Goal: Check status: Check status

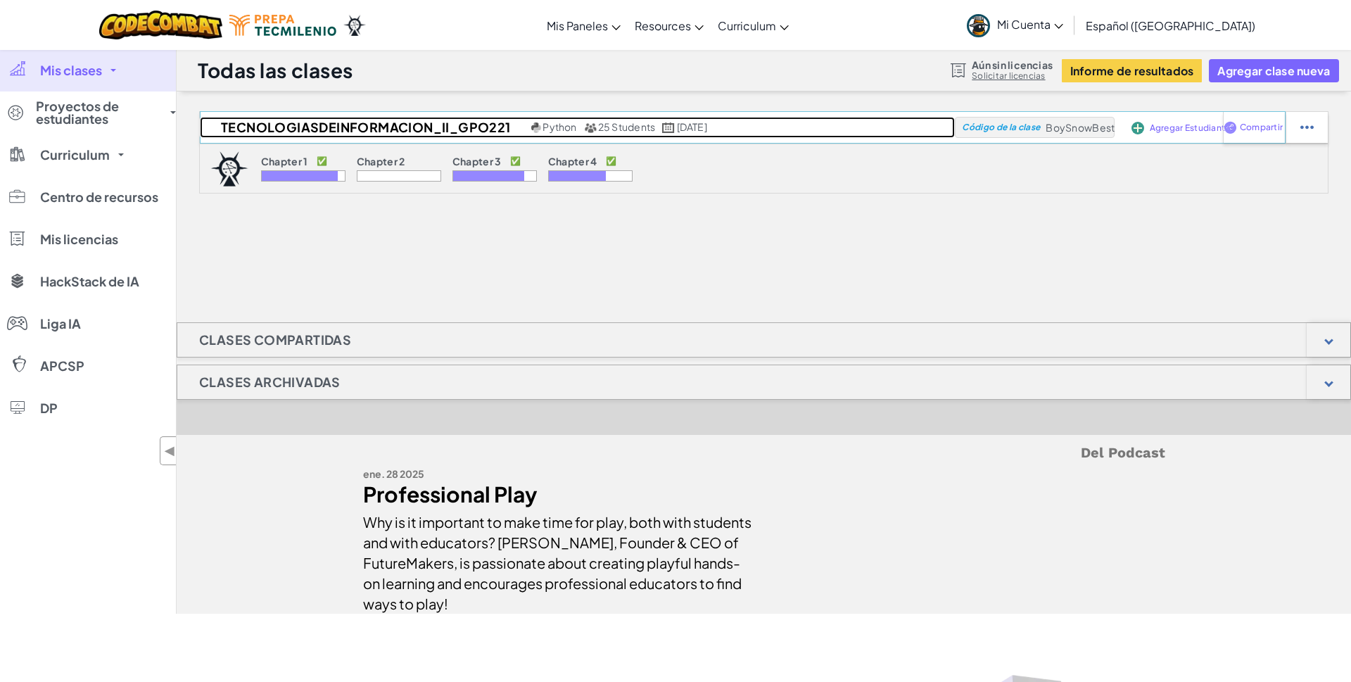
click at [461, 127] on h2 "TecnologiasDeInformacion_II_gpo221" at bounding box center [364, 127] width 328 height 21
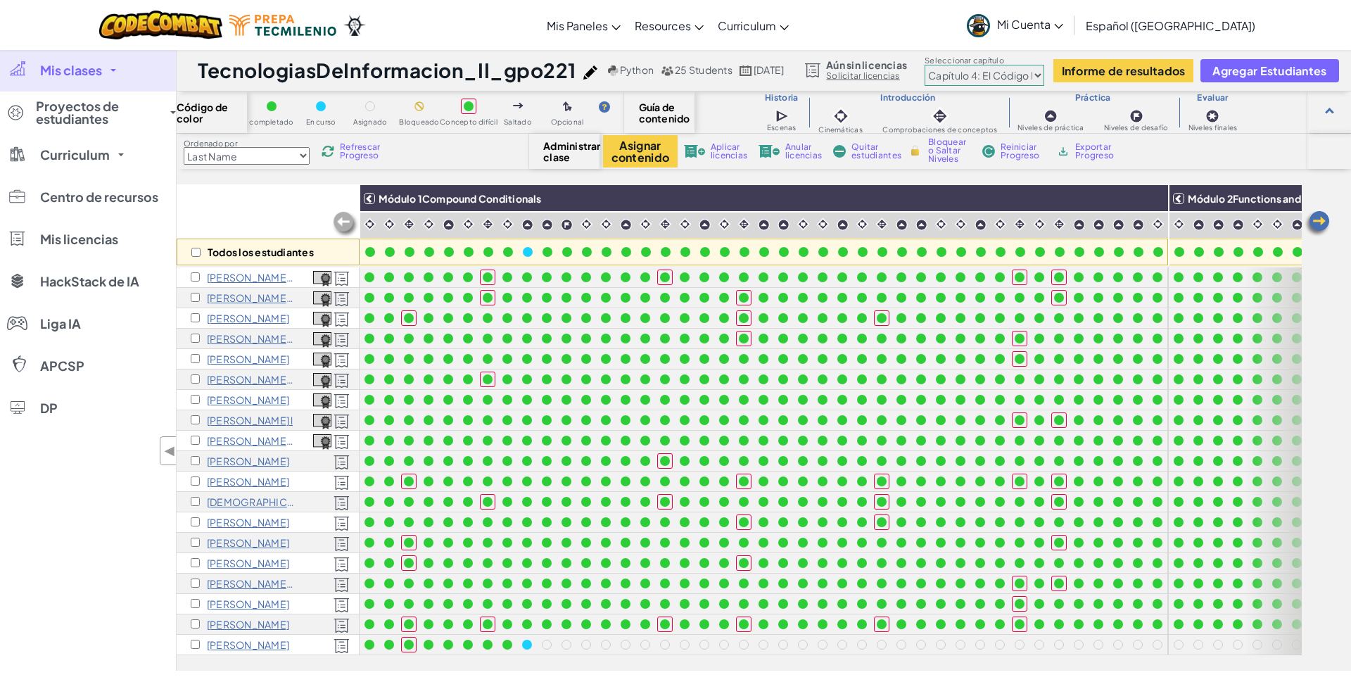
click at [924, 65] on select "Prólogo: Montaña del cielo Capítulo 2: Los Bailarines de la Luna Capítulo 3: La…" at bounding box center [984, 75] width 120 height 21
click at [1044, 72] on select "Prólogo: Montaña del cielo Capítulo 2: Los Bailarines de la Luna Capítulo 3: La…" at bounding box center [984, 75] width 120 height 21
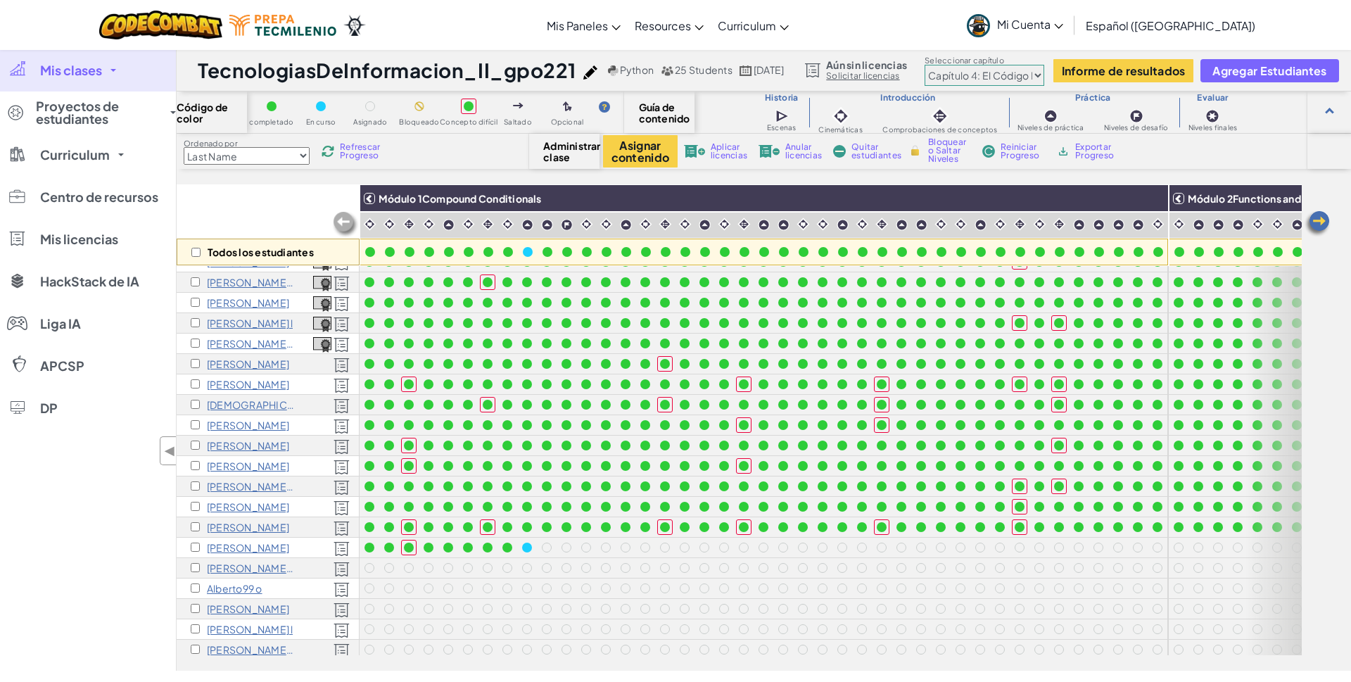
click at [1322, 220] on img at bounding box center [1317, 224] width 28 height 28
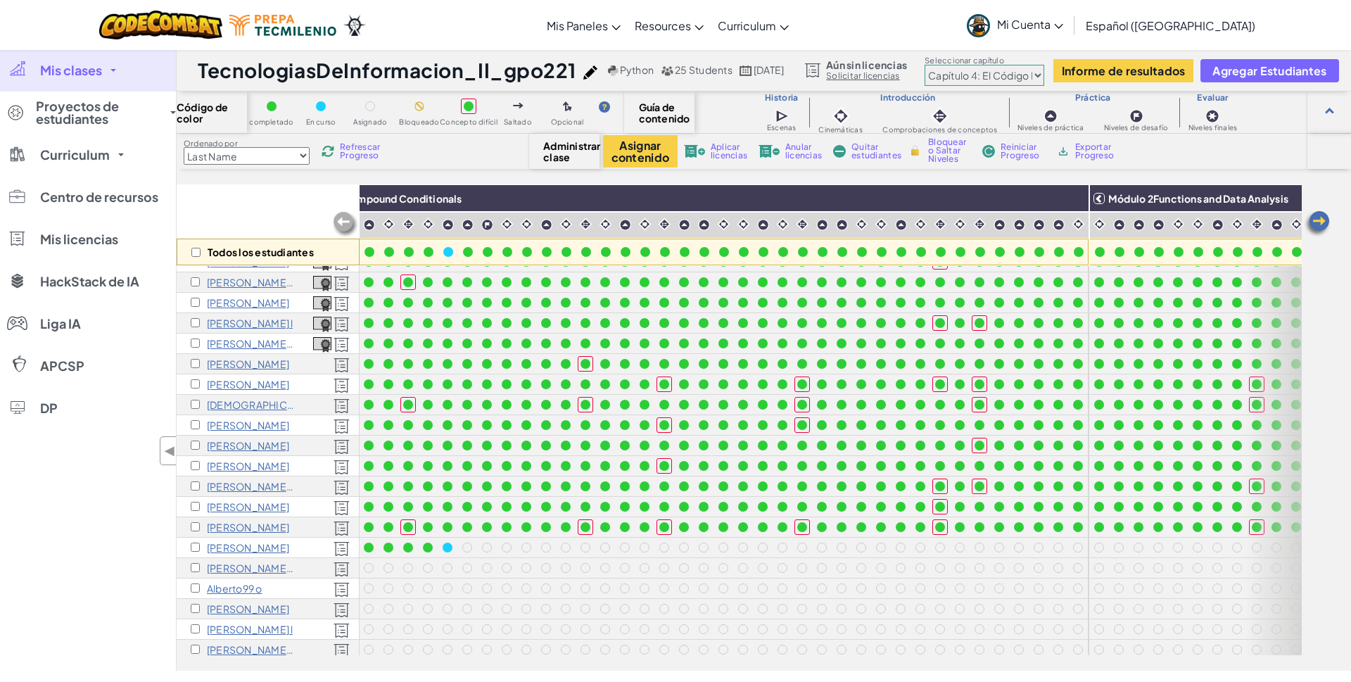
click at [1322, 220] on img at bounding box center [1317, 224] width 28 height 28
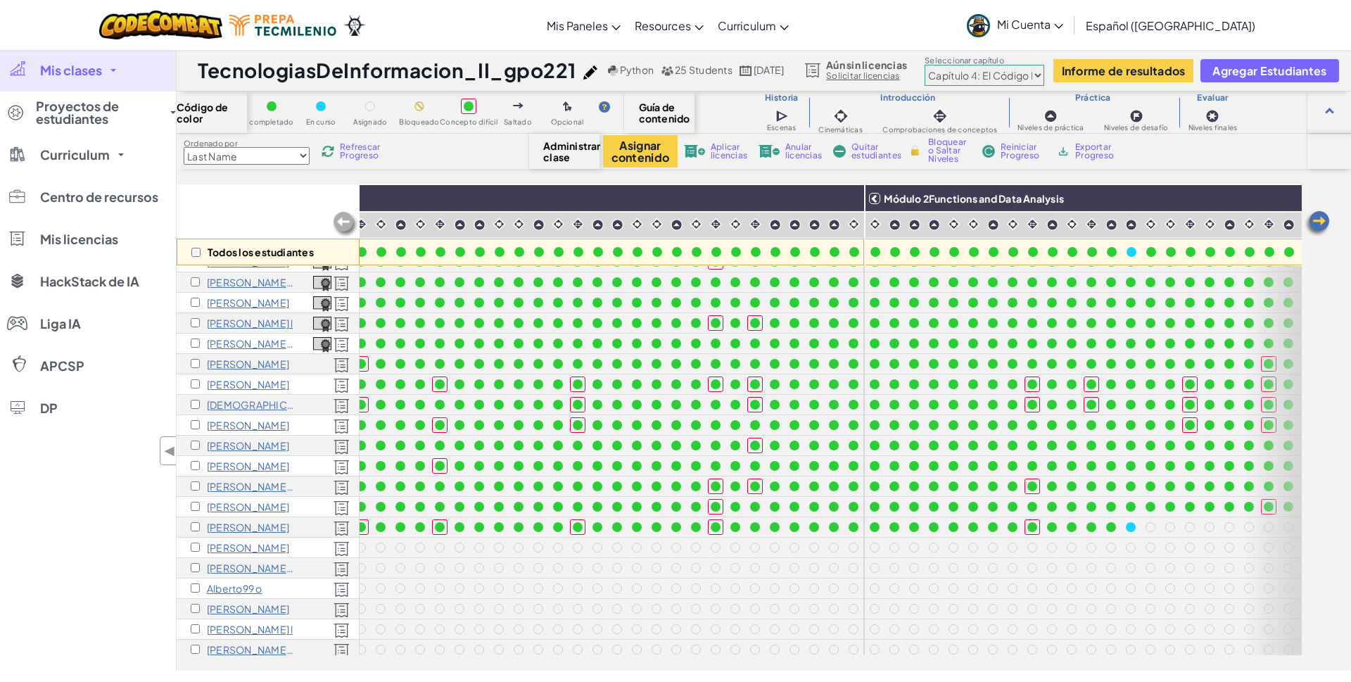
click at [1322, 220] on img at bounding box center [1317, 224] width 28 height 28
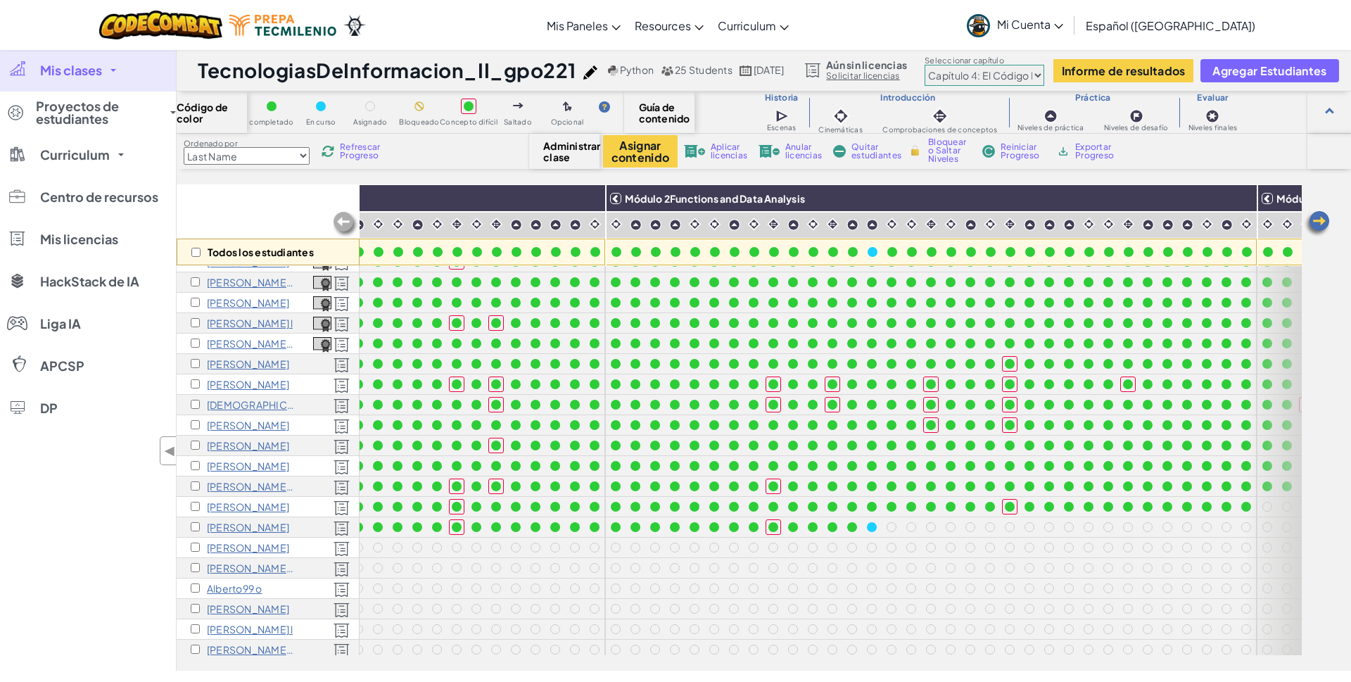
click at [1322, 220] on img at bounding box center [1317, 224] width 28 height 28
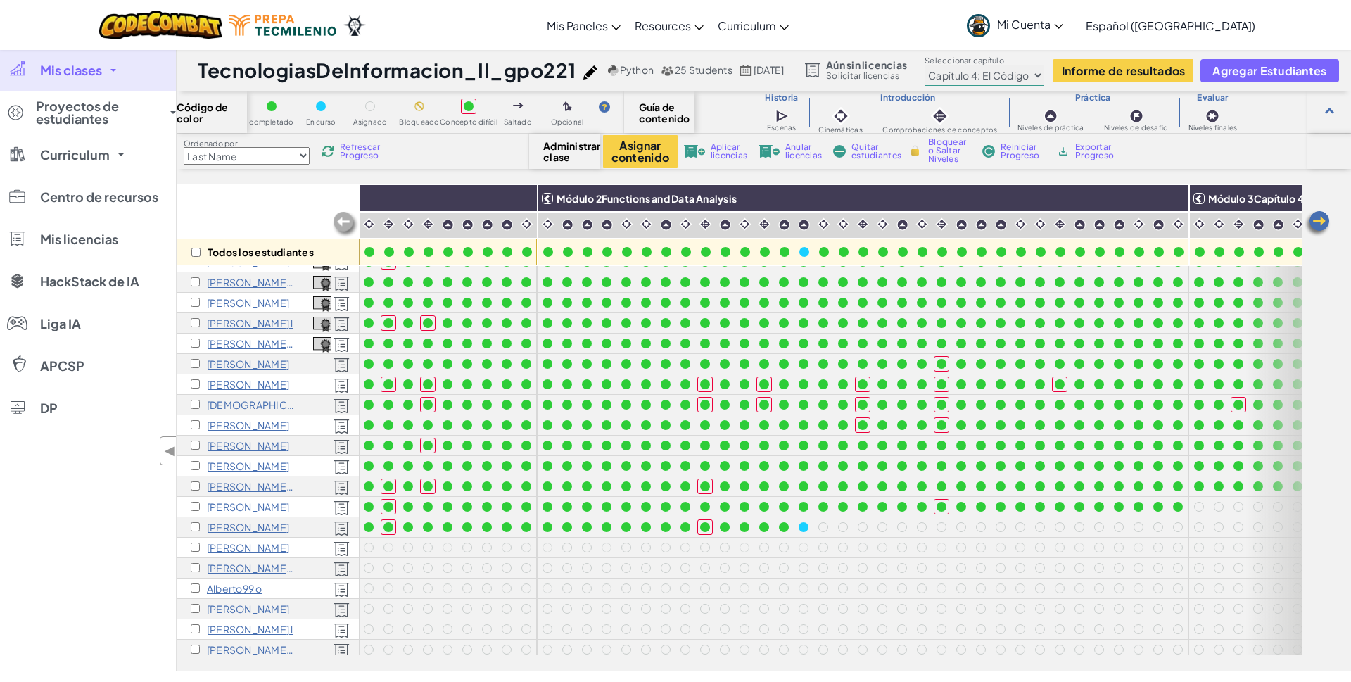
click at [1322, 220] on img at bounding box center [1317, 224] width 28 height 28
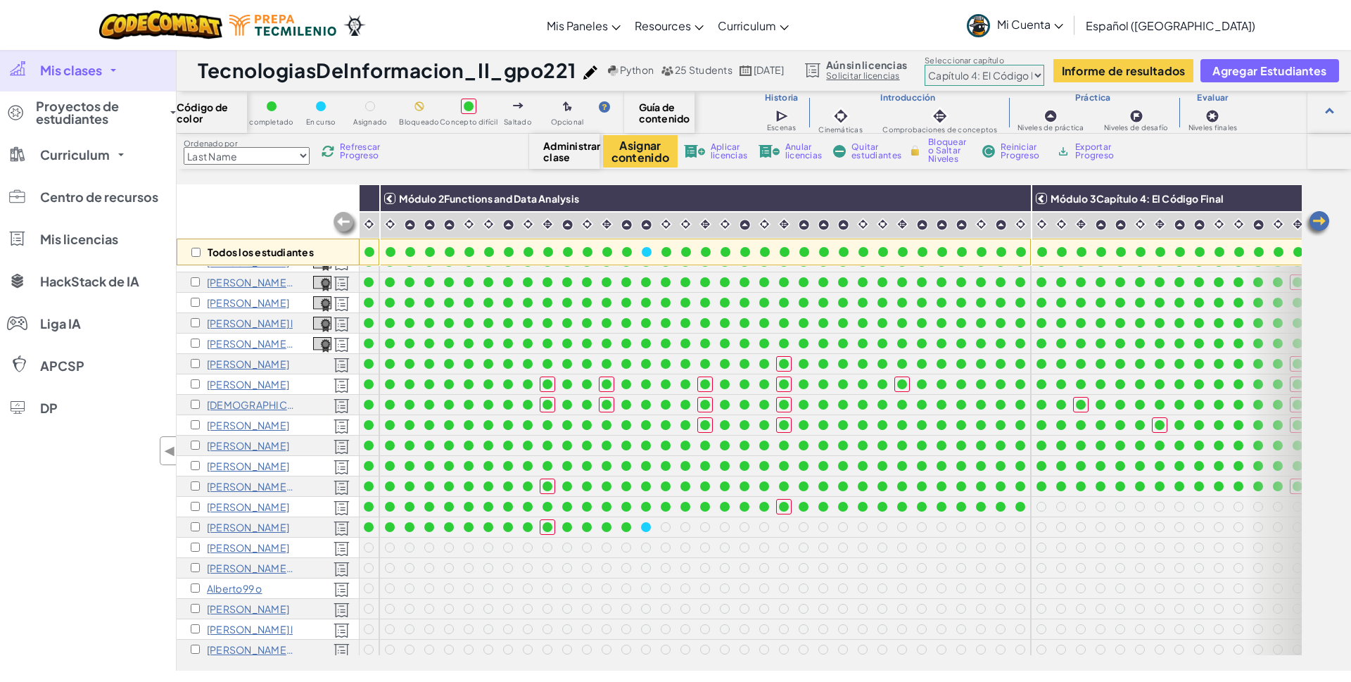
click at [1322, 220] on img at bounding box center [1317, 224] width 28 height 28
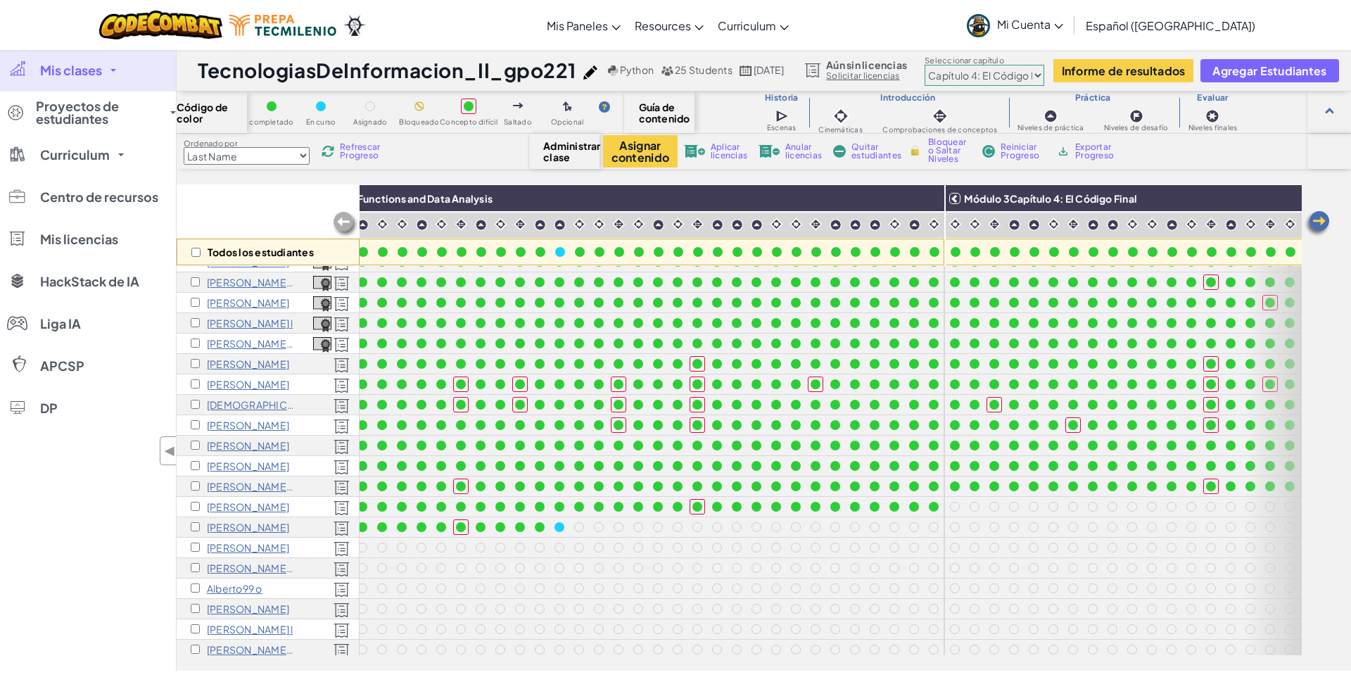
click at [1322, 220] on img at bounding box center [1317, 224] width 28 height 28
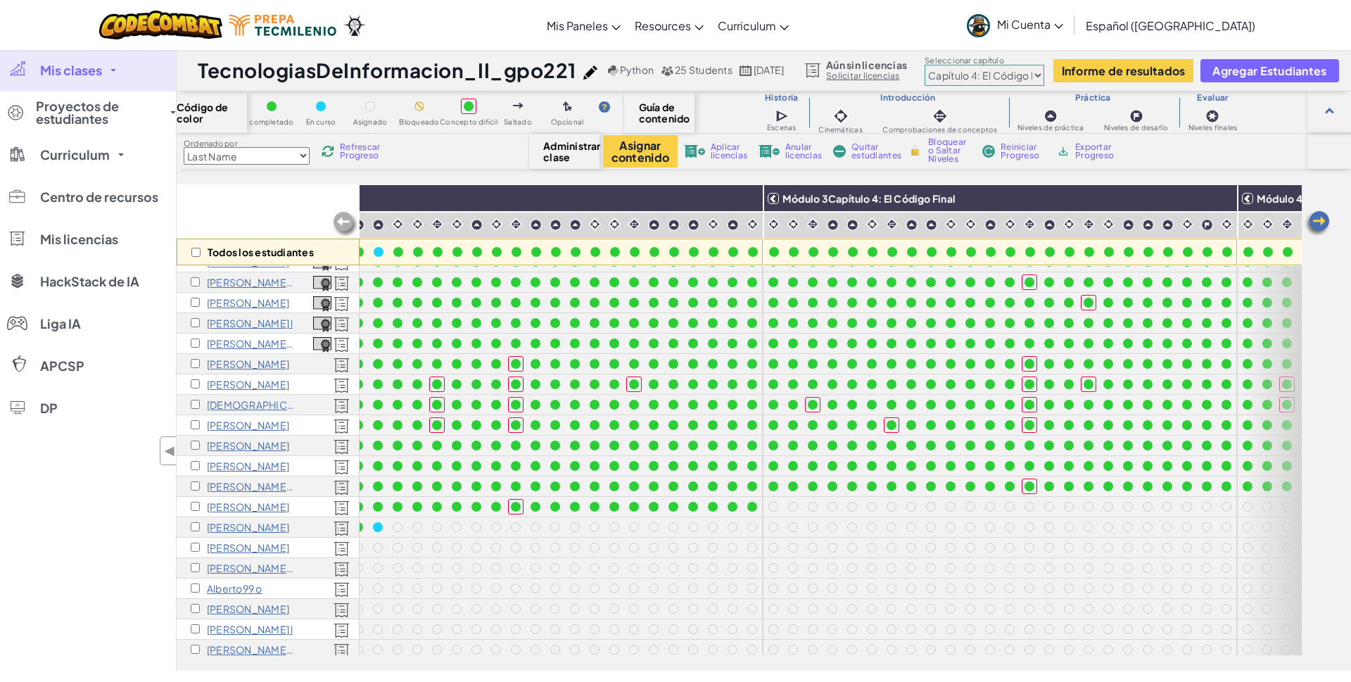
click at [1322, 220] on img at bounding box center [1317, 224] width 28 height 28
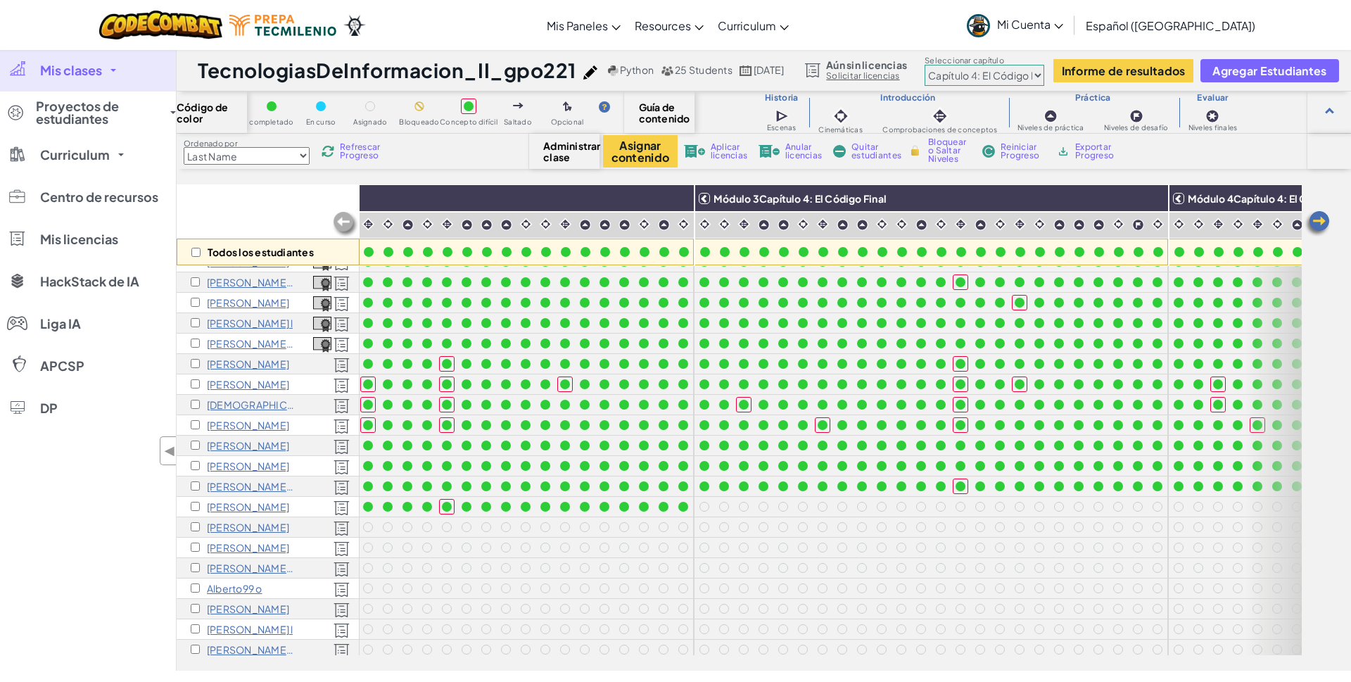
click at [1322, 220] on img at bounding box center [1317, 224] width 28 height 28
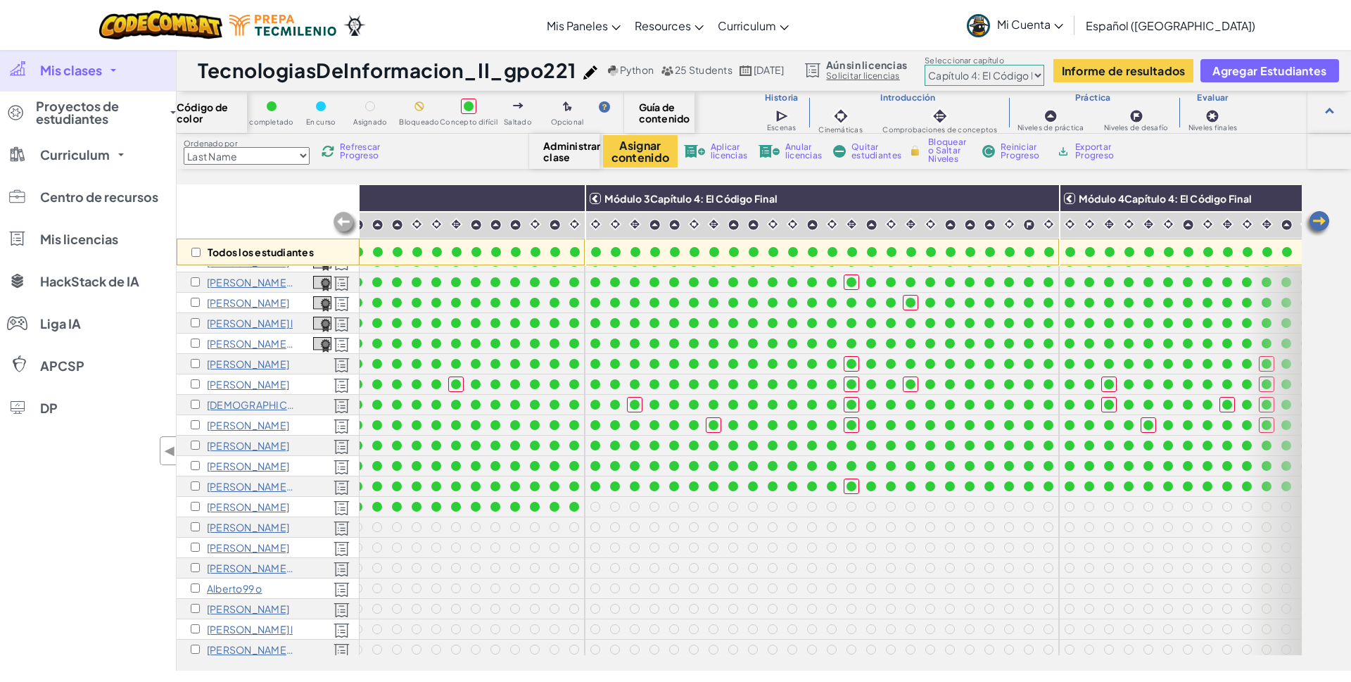
click at [1322, 220] on img at bounding box center [1317, 224] width 28 height 28
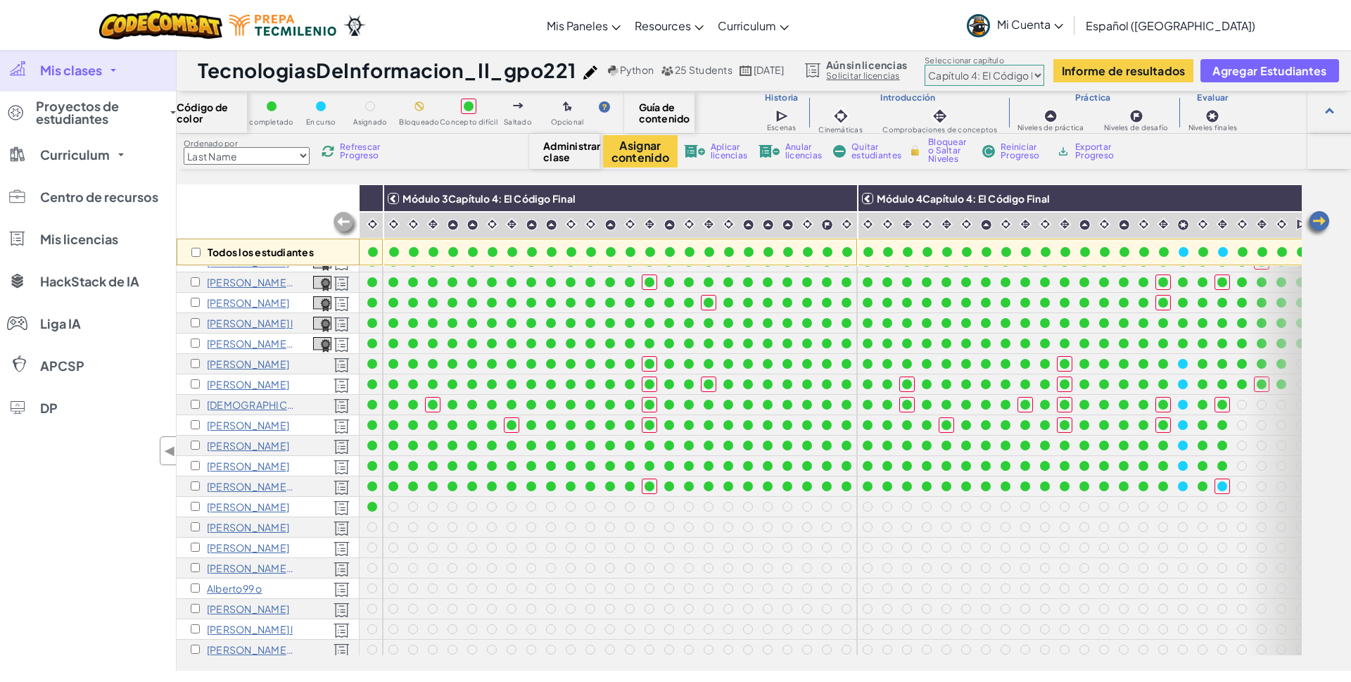
click at [1322, 220] on img at bounding box center [1317, 224] width 28 height 28
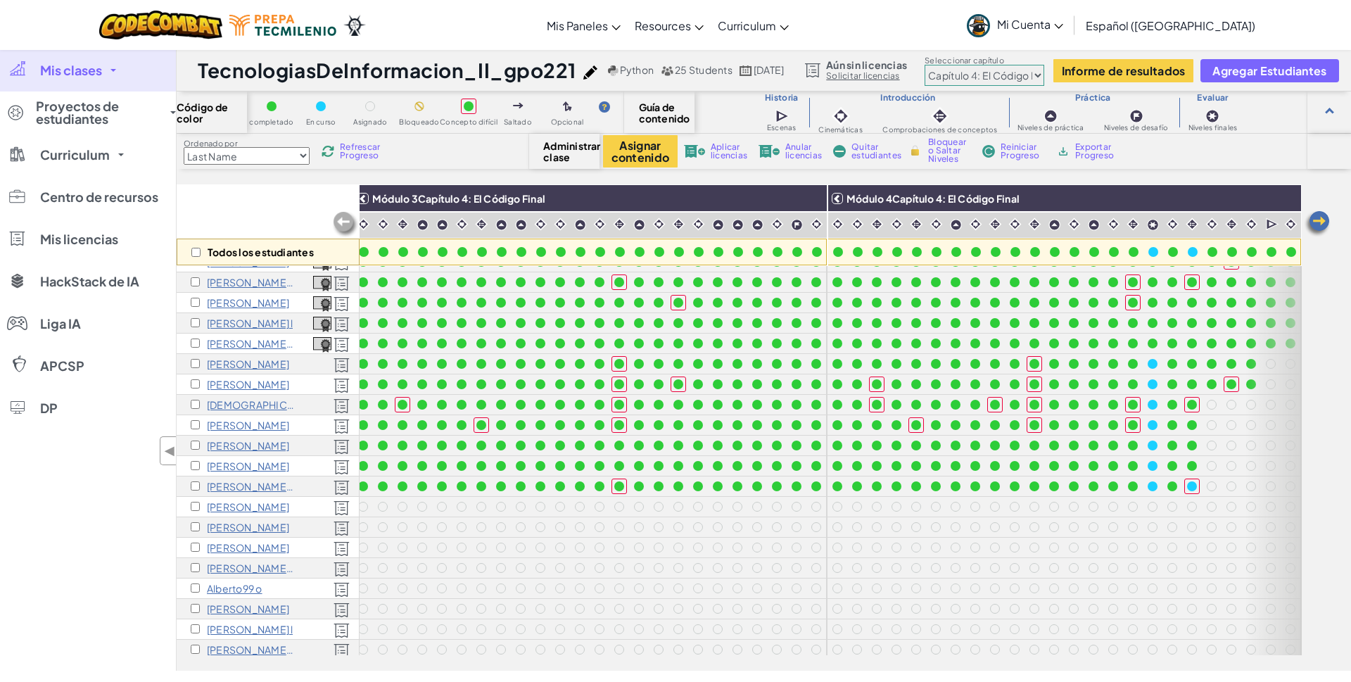
click at [1322, 220] on img at bounding box center [1317, 224] width 28 height 28
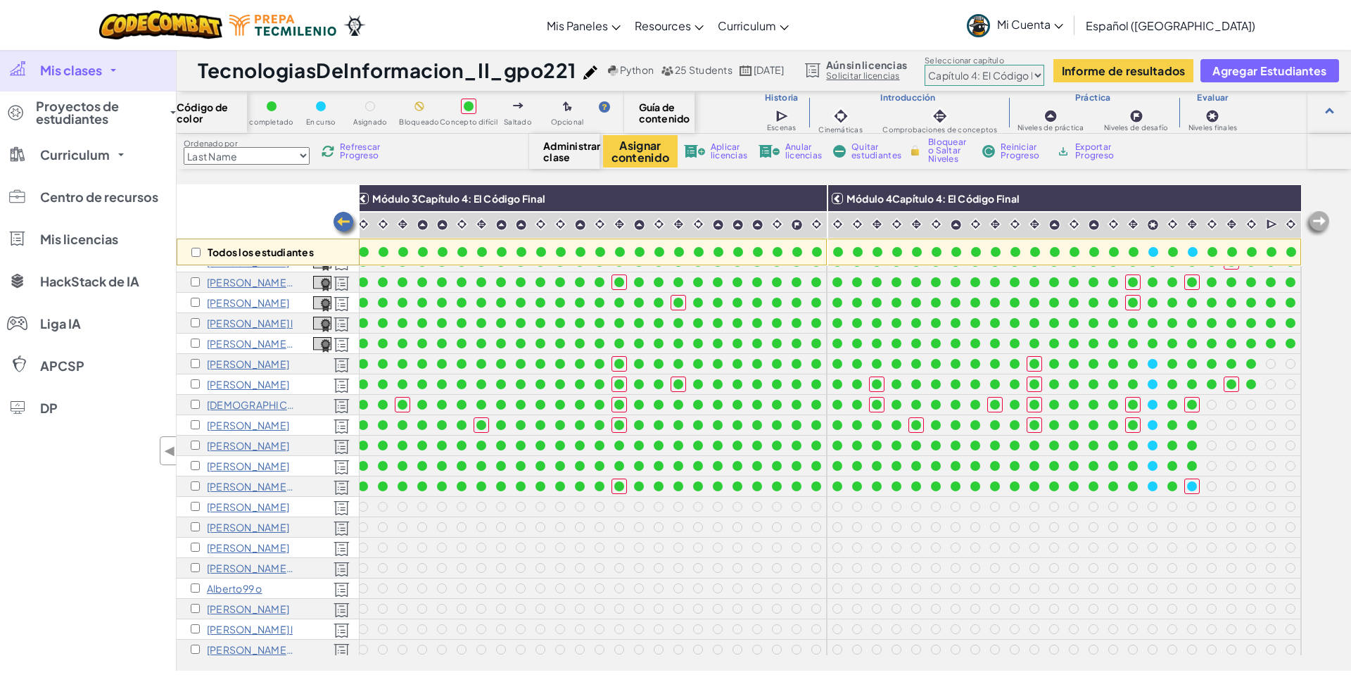
click at [1322, 220] on img at bounding box center [1317, 224] width 28 height 28
click at [343, 218] on img at bounding box center [345, 224] width 28 height 28
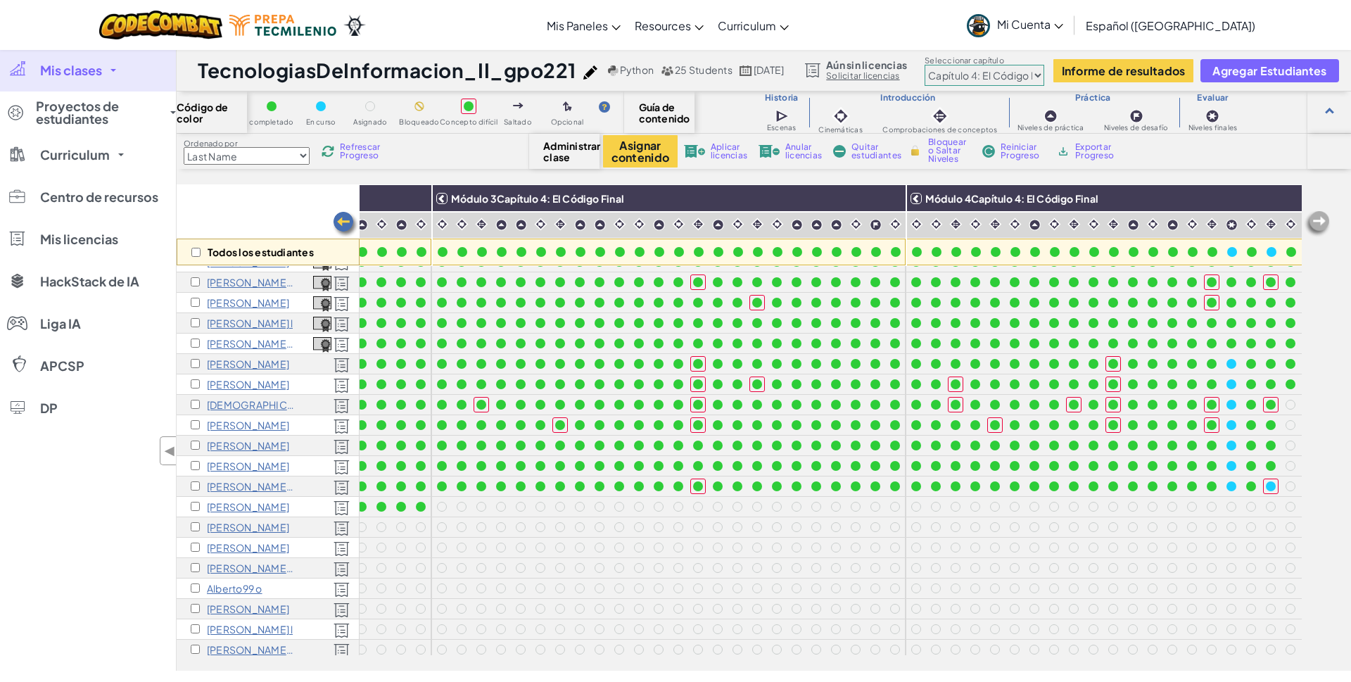
click at [343, 218] on img at bounding box center [345, 224] width 28 height 28
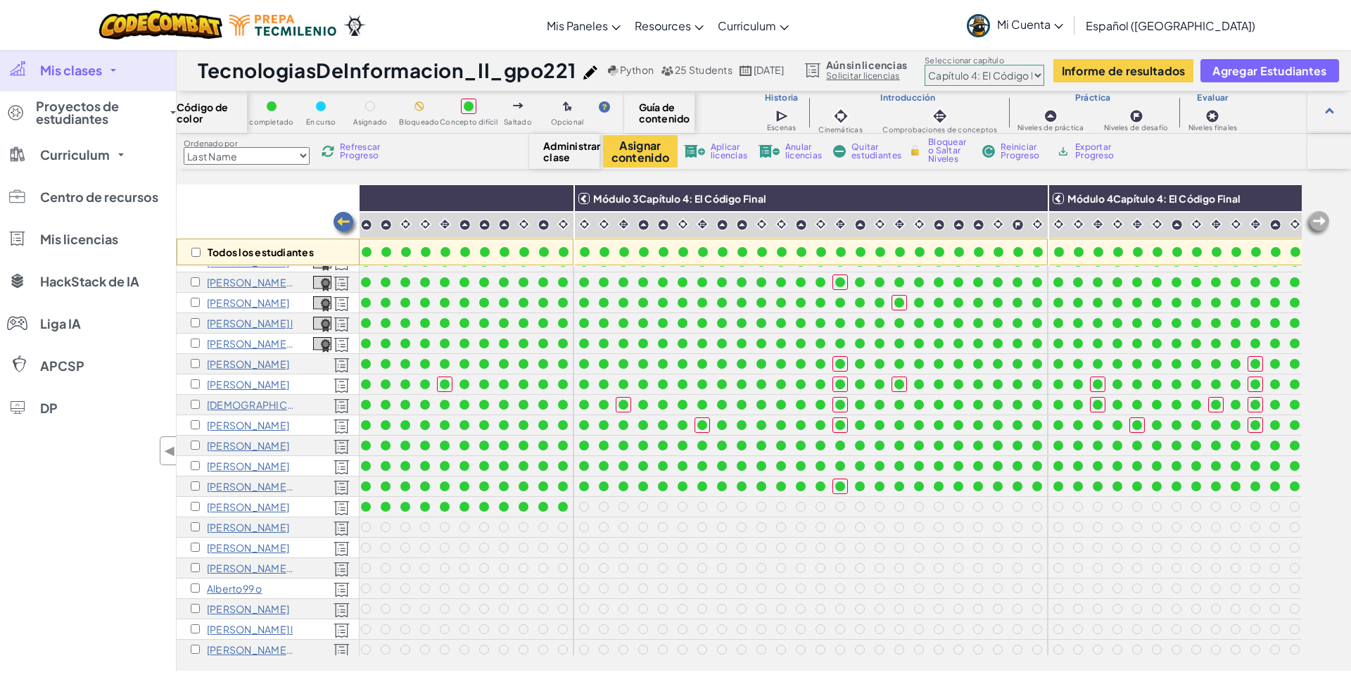
click at [343, 218] on img at bounding box center [345, 224] width 28 height 28
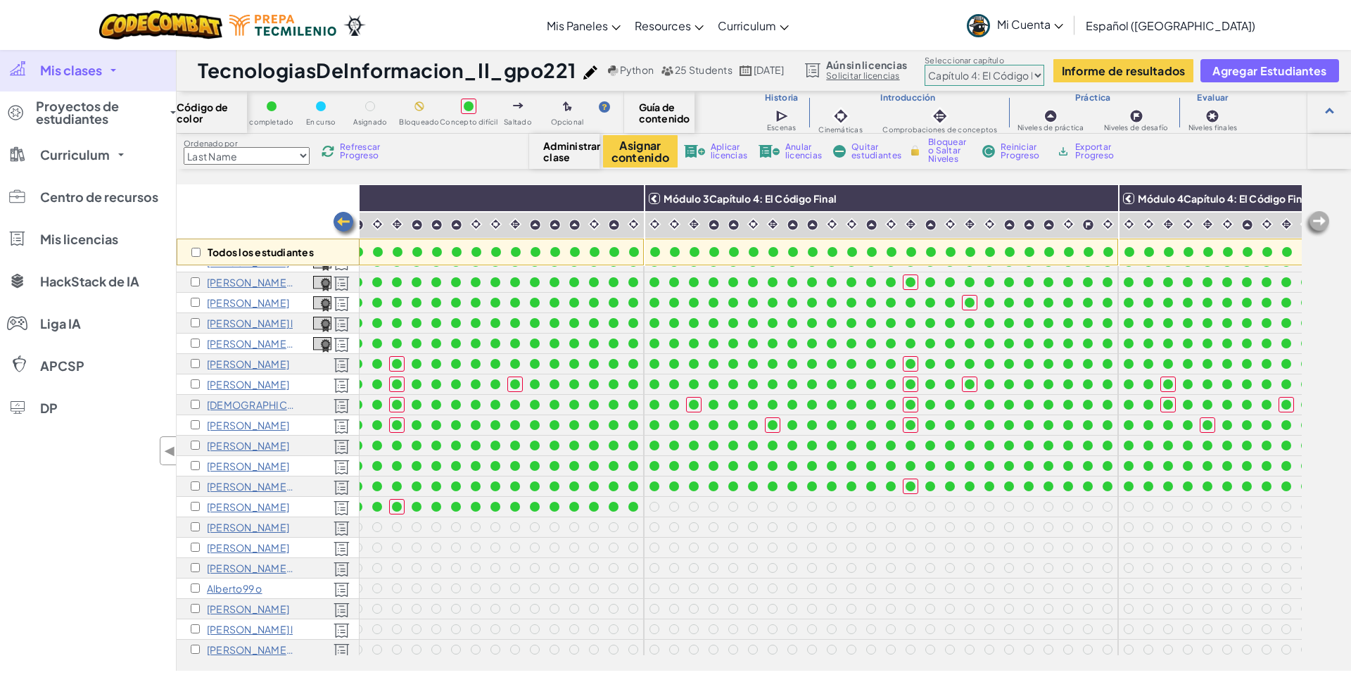
click at [343, 218] on img at bounding box center [345, 224] width 28 height 28
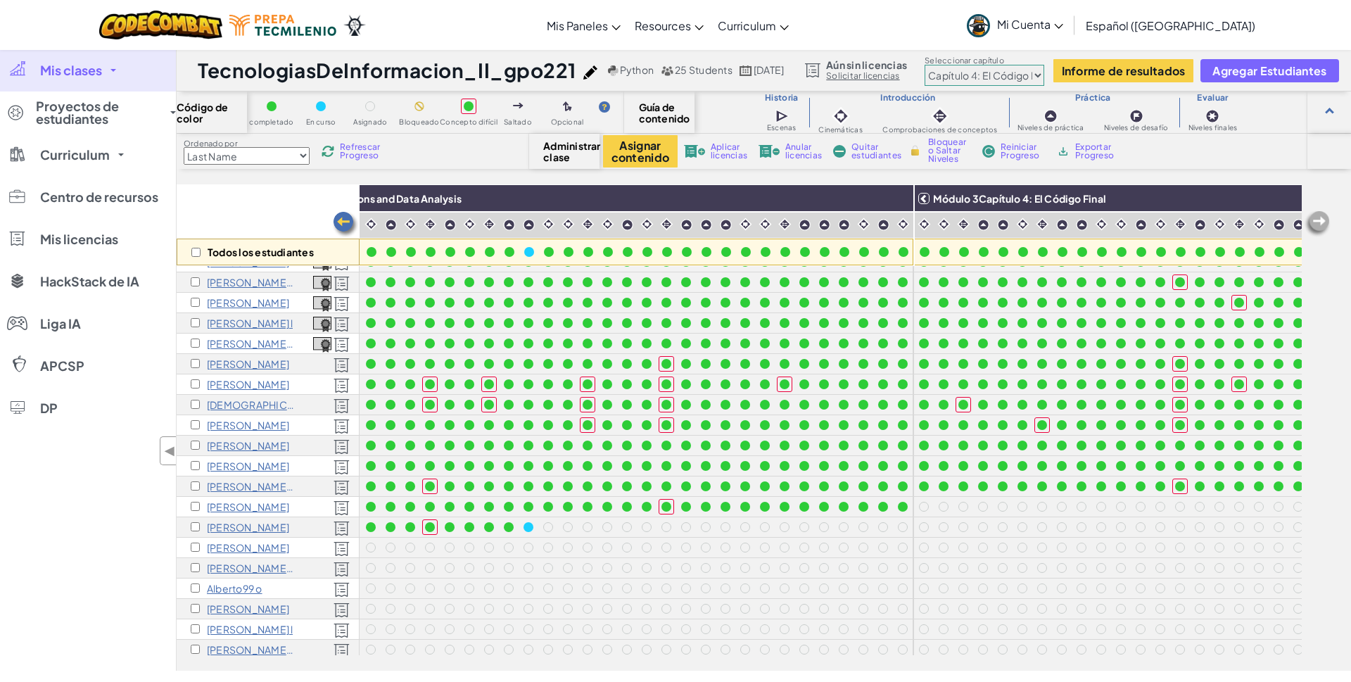
click at [343, 218] on img at bounding box center [345, 224] width 28 height 28
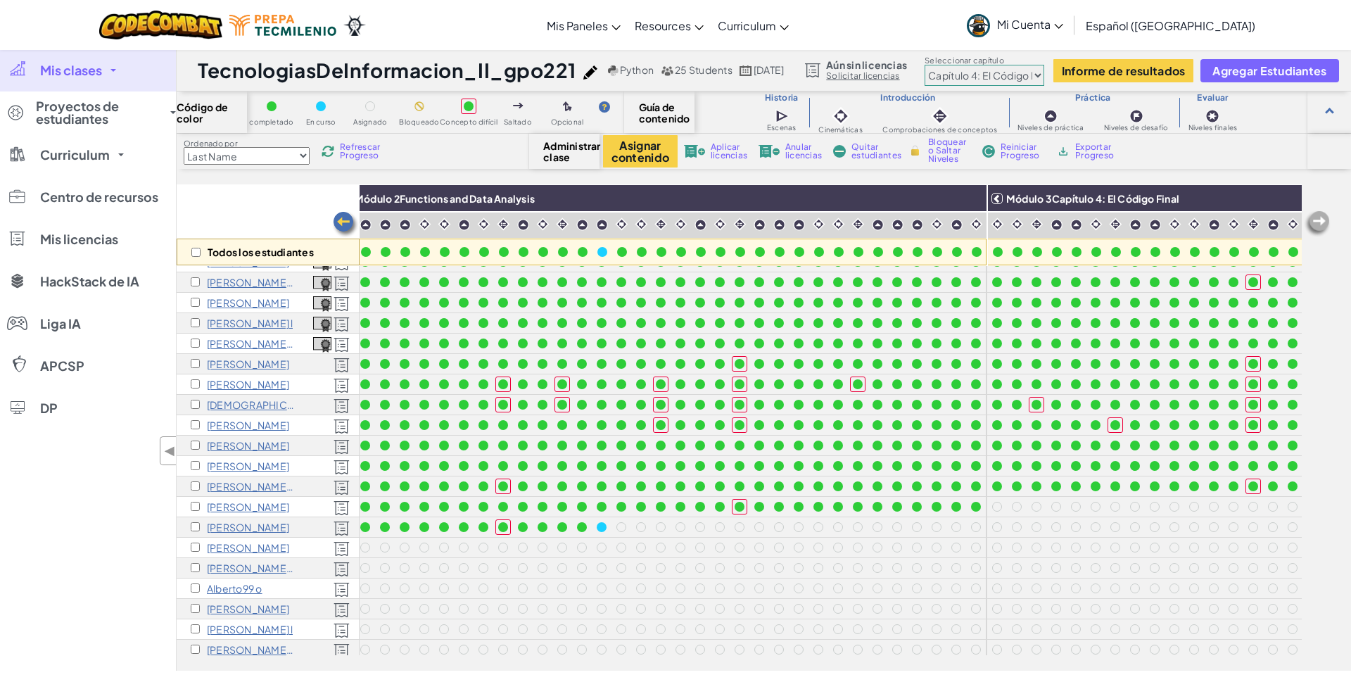
click at [343, 218] on img at bounding box center [345, 224] width 28 height 28
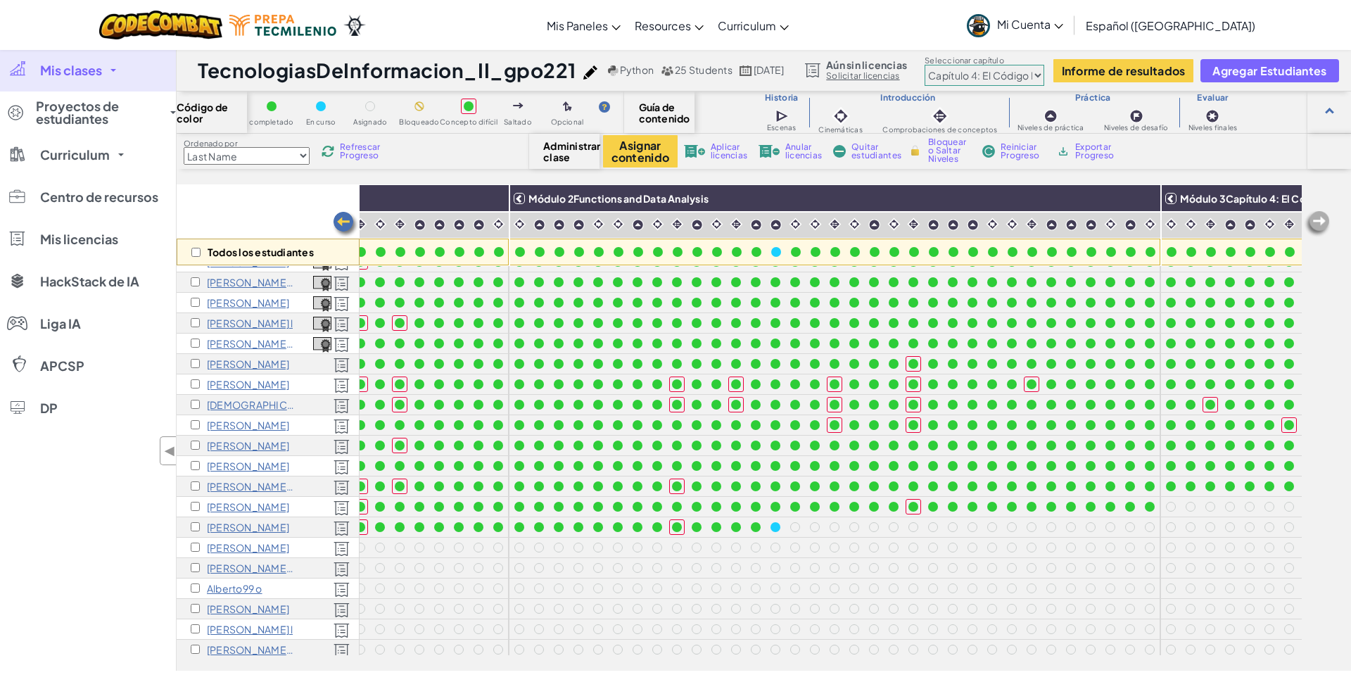
click at [343, 218] on img at bounding box center [345, 224] width 28 height 28
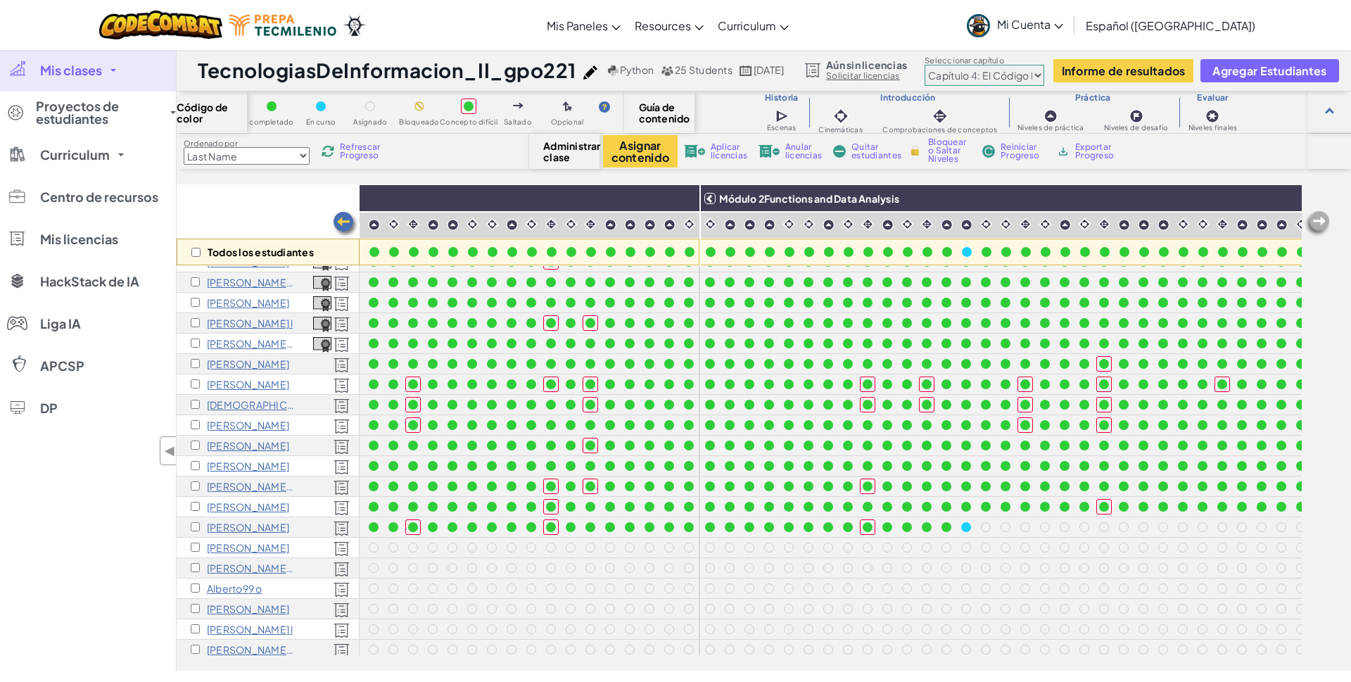
click at [343, 218] on img at bounding box center [345, 224] width 28 height 28
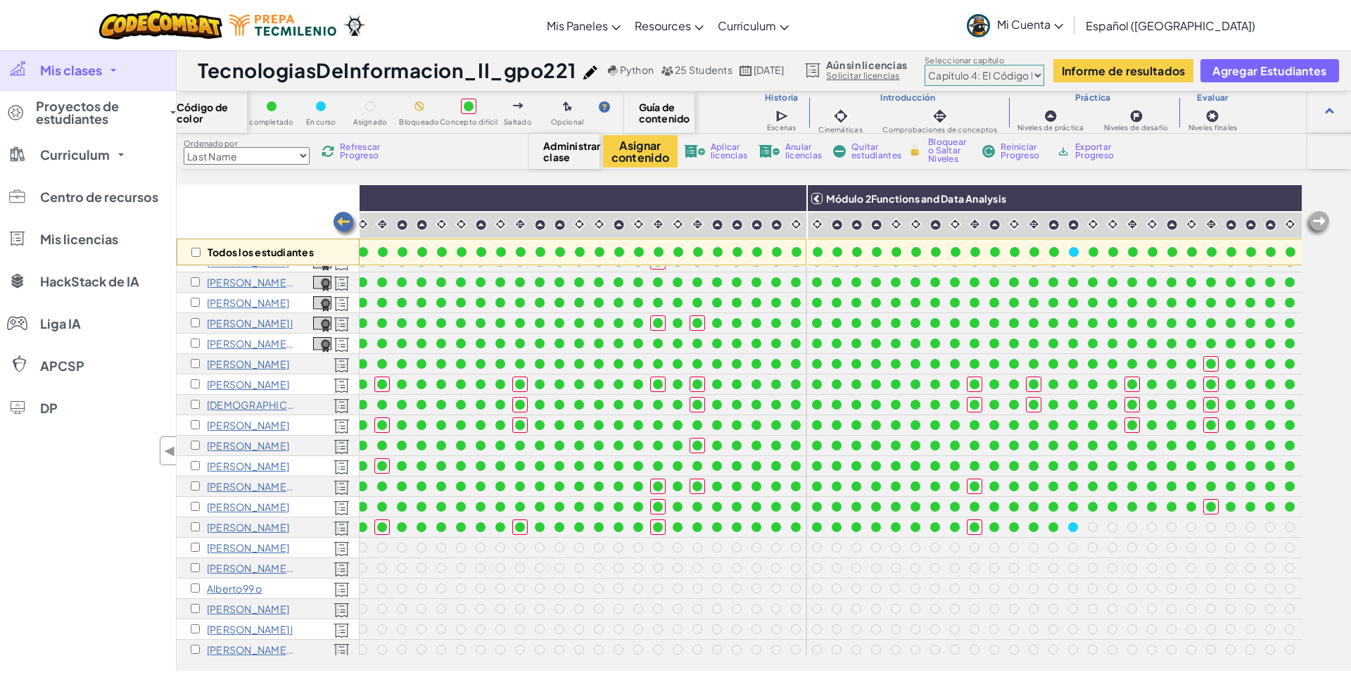
click at [343, 218] on img at bounding box center [345, 224] width 28 height 28
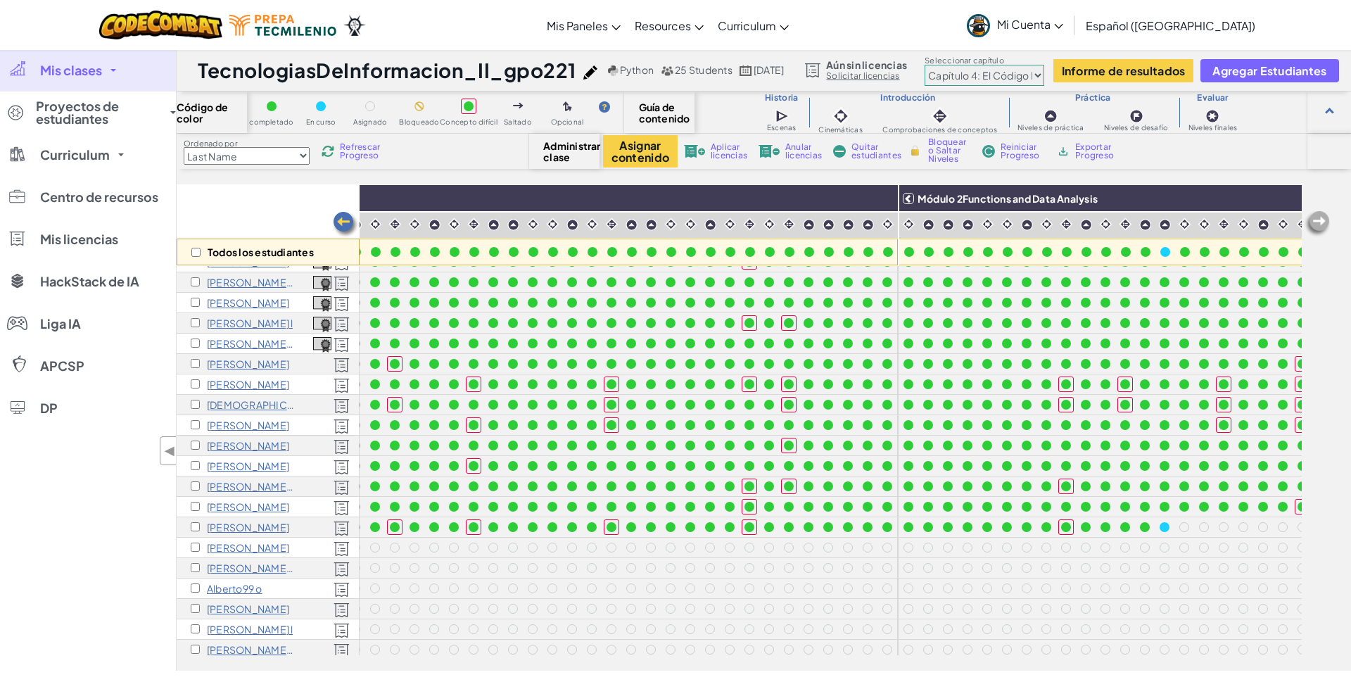
click at [343, 218] on img at bounding box center [345, 224] width 28 height 28
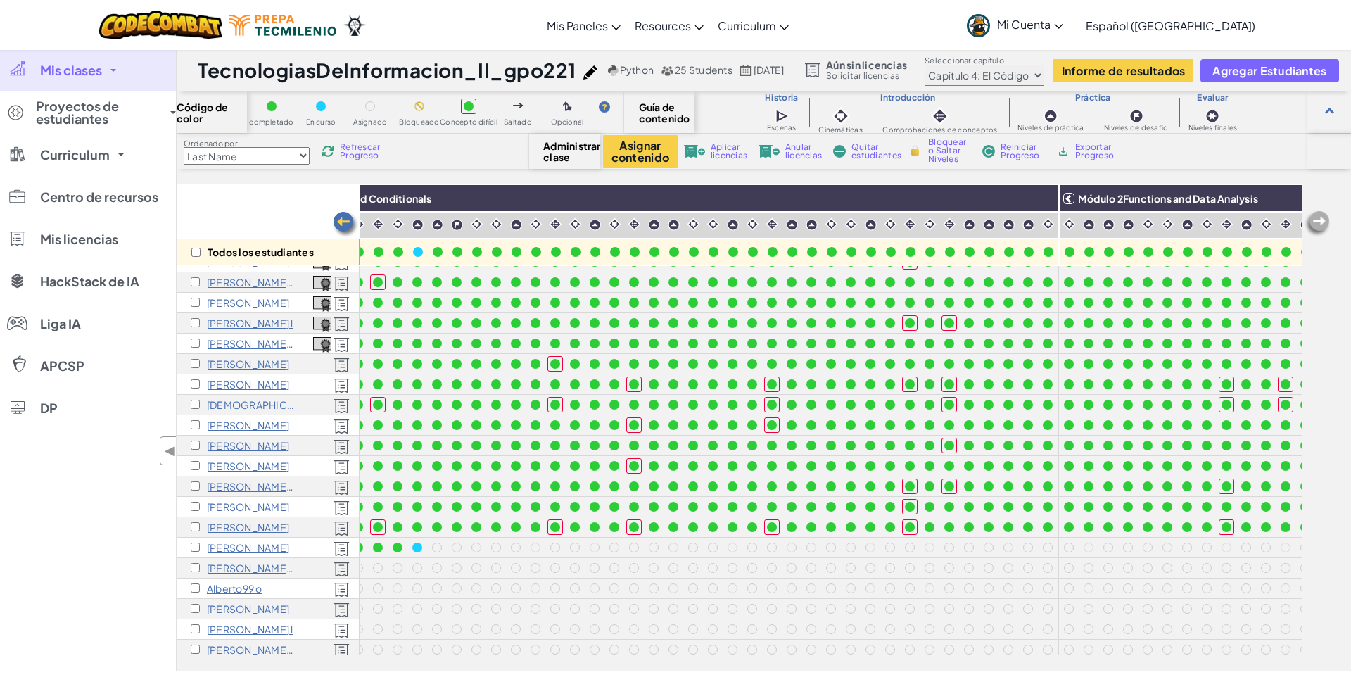
click at [343, 218] on img at bounding box center [345, 224] width 28 height 28
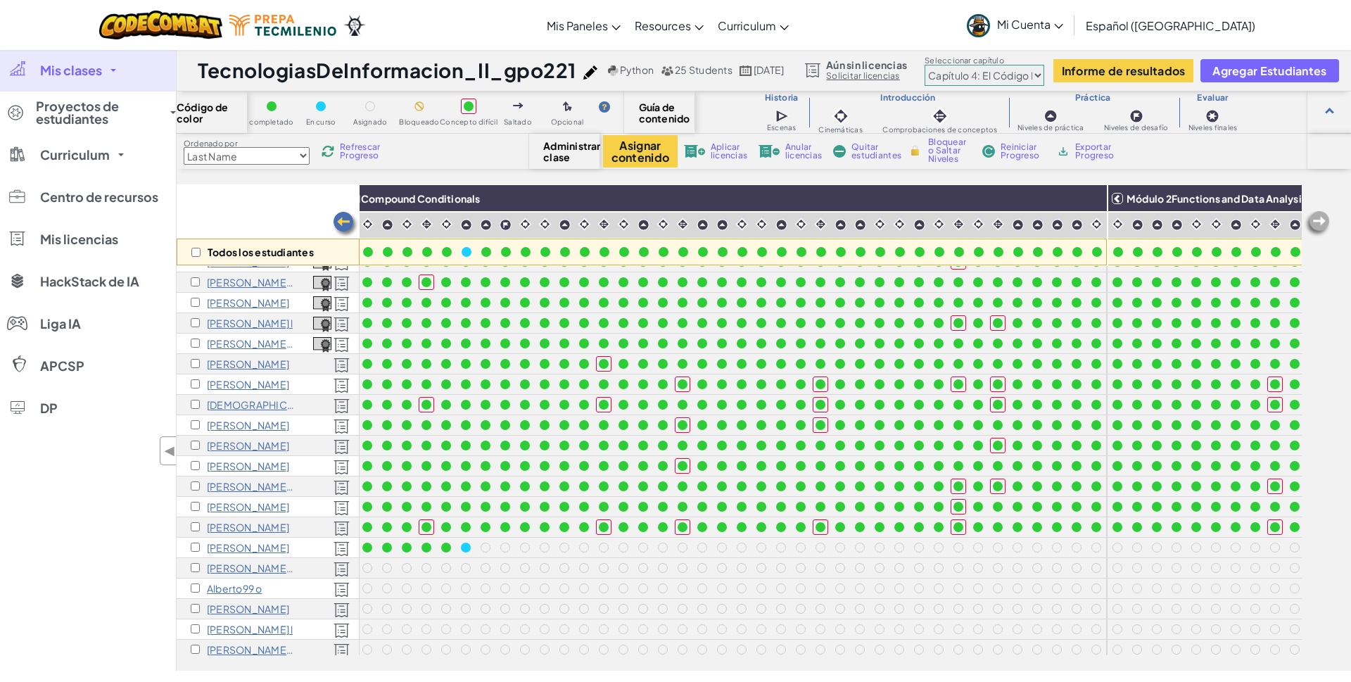
scroll to position [97, 25]
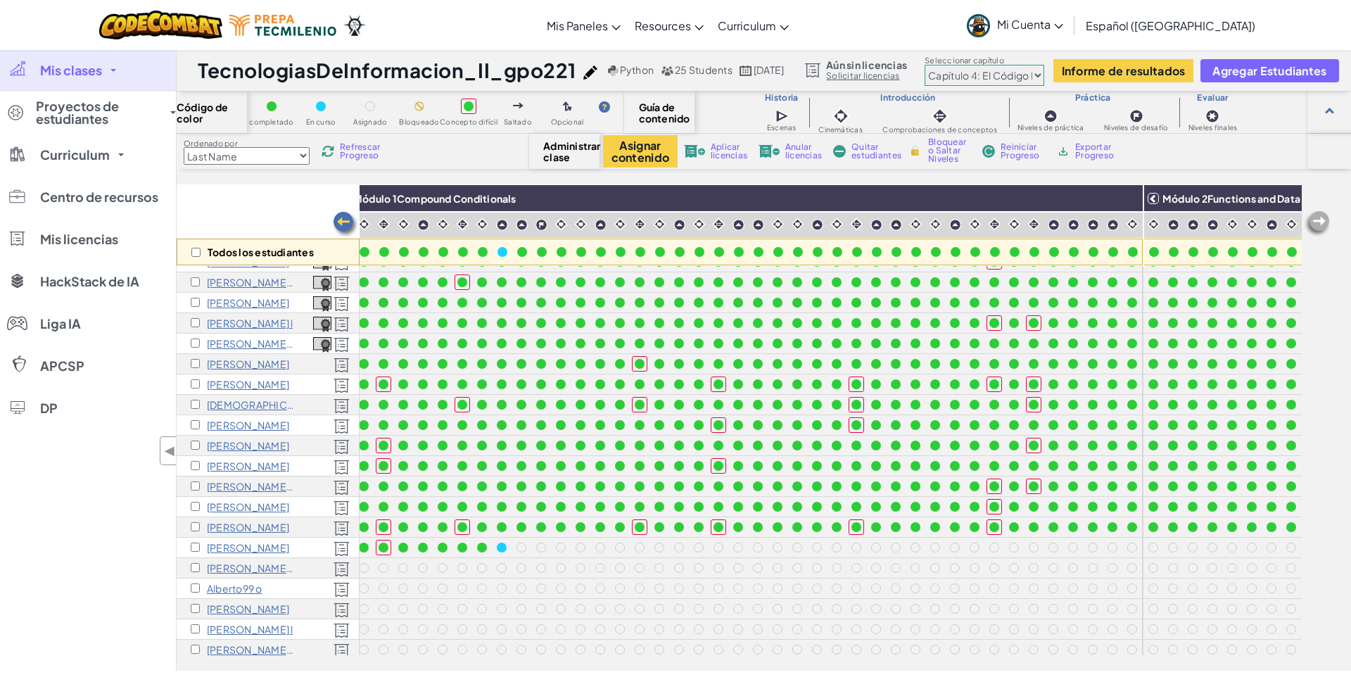
click at [343, 218] on img at bounding box center [345, 224] width 28 height 28
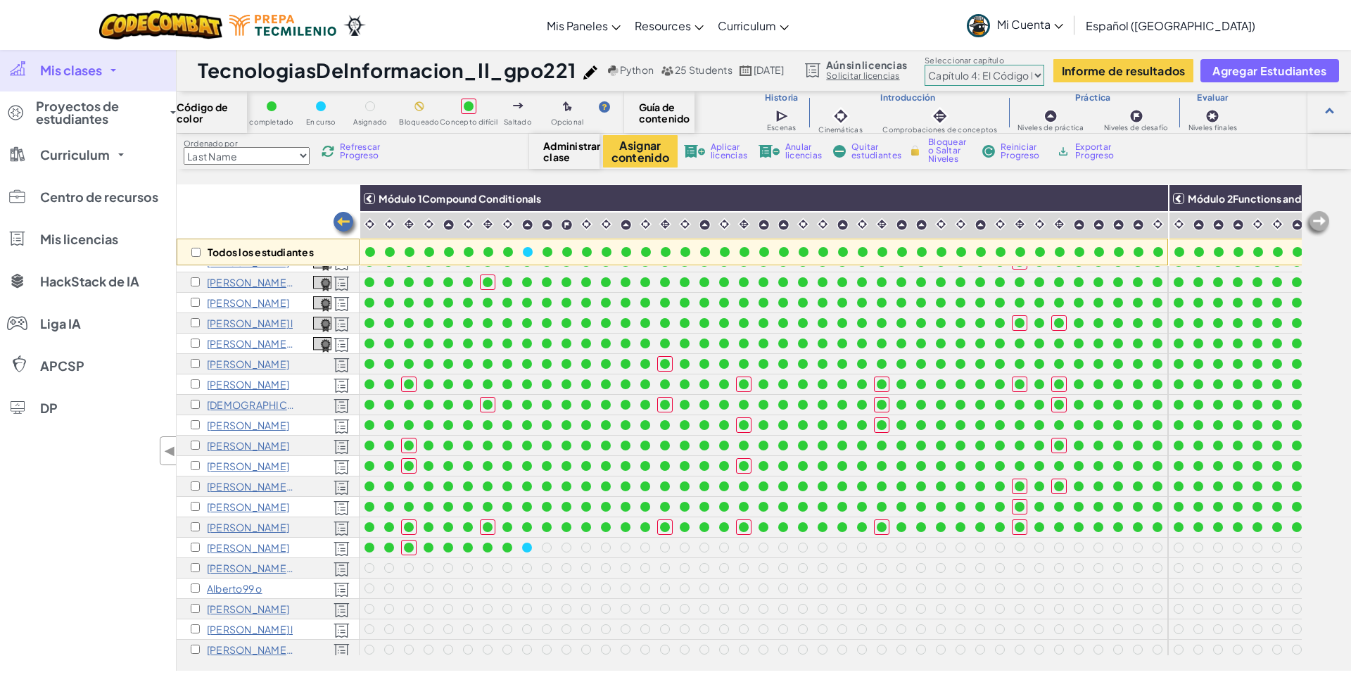
click at [343, 218] on img at bounding box center [345, 224] width 28 height 28
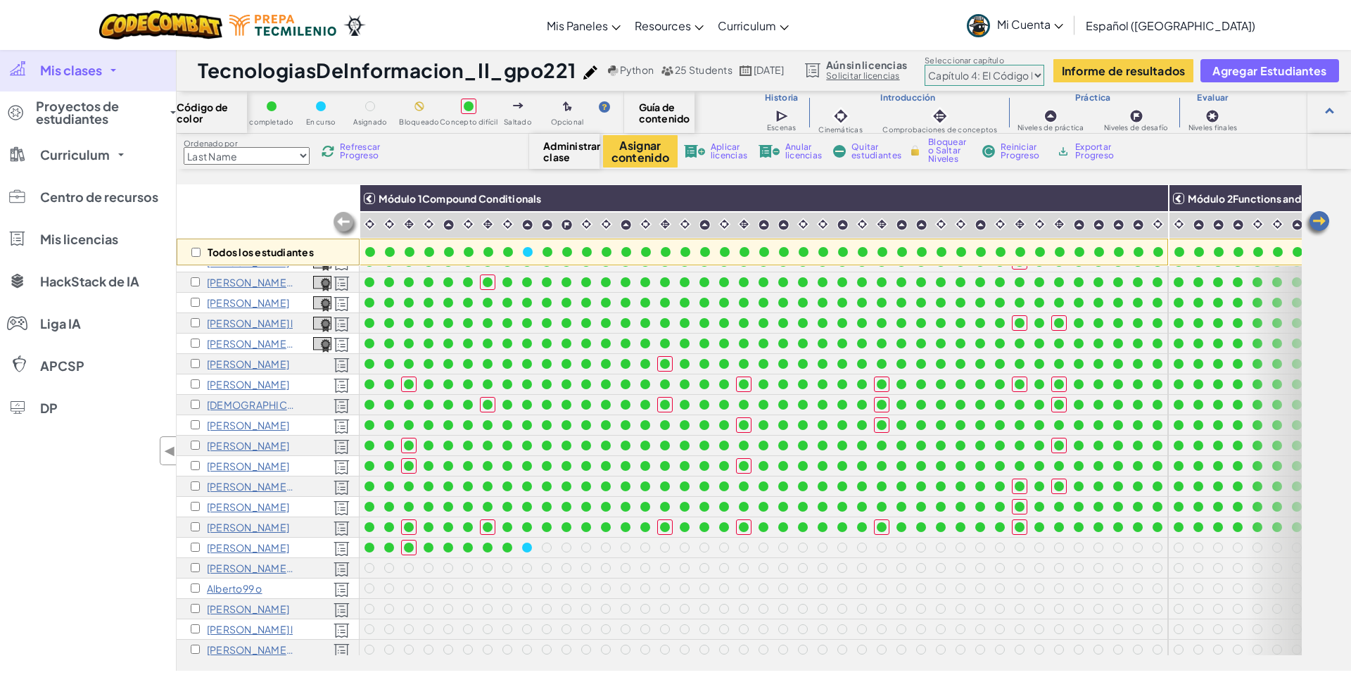
click at [924, 65] on select "Prólogo: Montaña del cielo Capítulo 2: Los Bailarines de la Luna Capítulo 3: La…" at bounding box center [984, 75] width 120 height 21
select select "5e27600d1c9d440000ac3ee7"
click option "Capítulo 3: Las Tierras [PERSON_NAME]" at bounding box center [0, 0] width 0 height 0
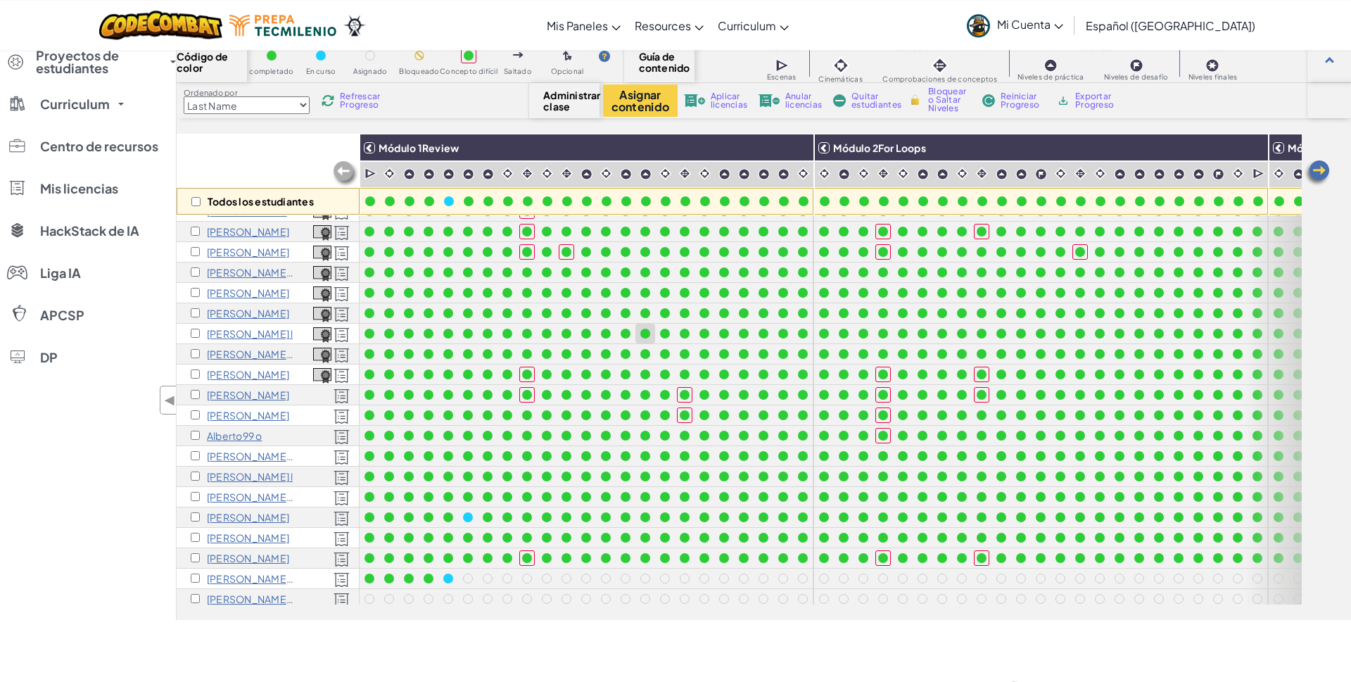
scroll to position [80, 0]
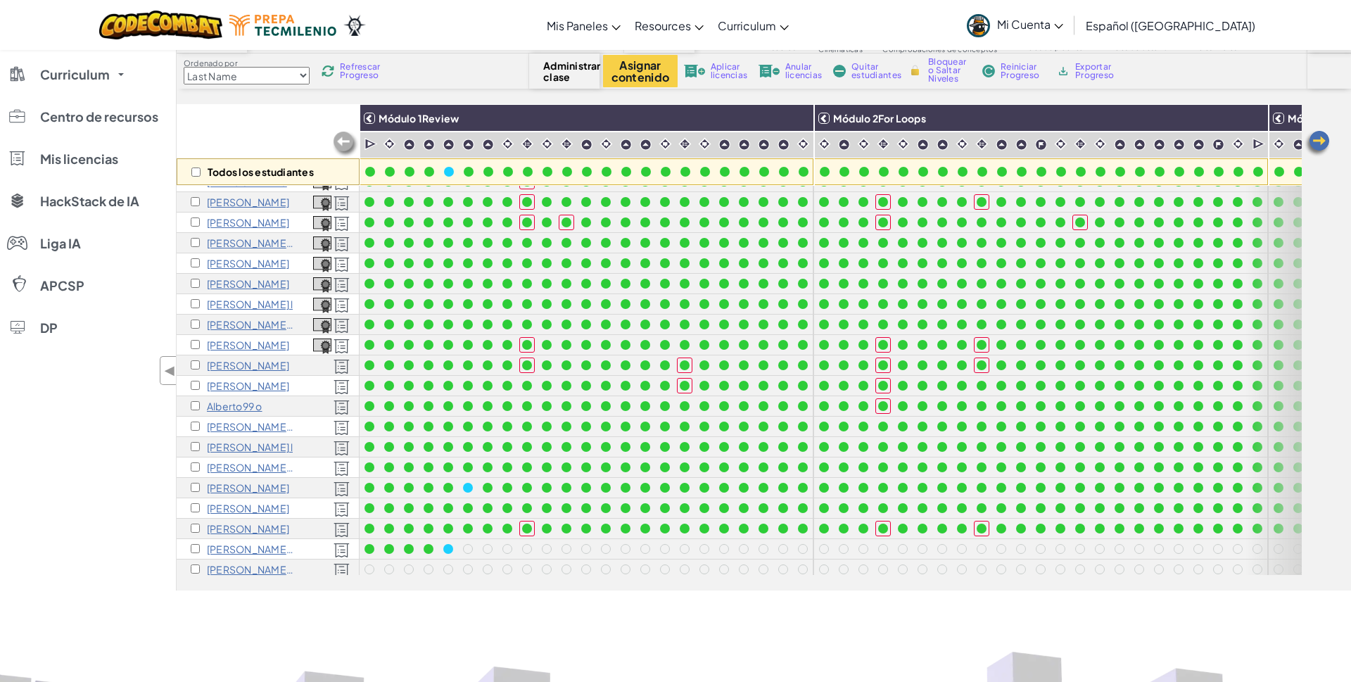
click at [1322, 139] on img at bounding box center [1317, 143] width 28 height 28
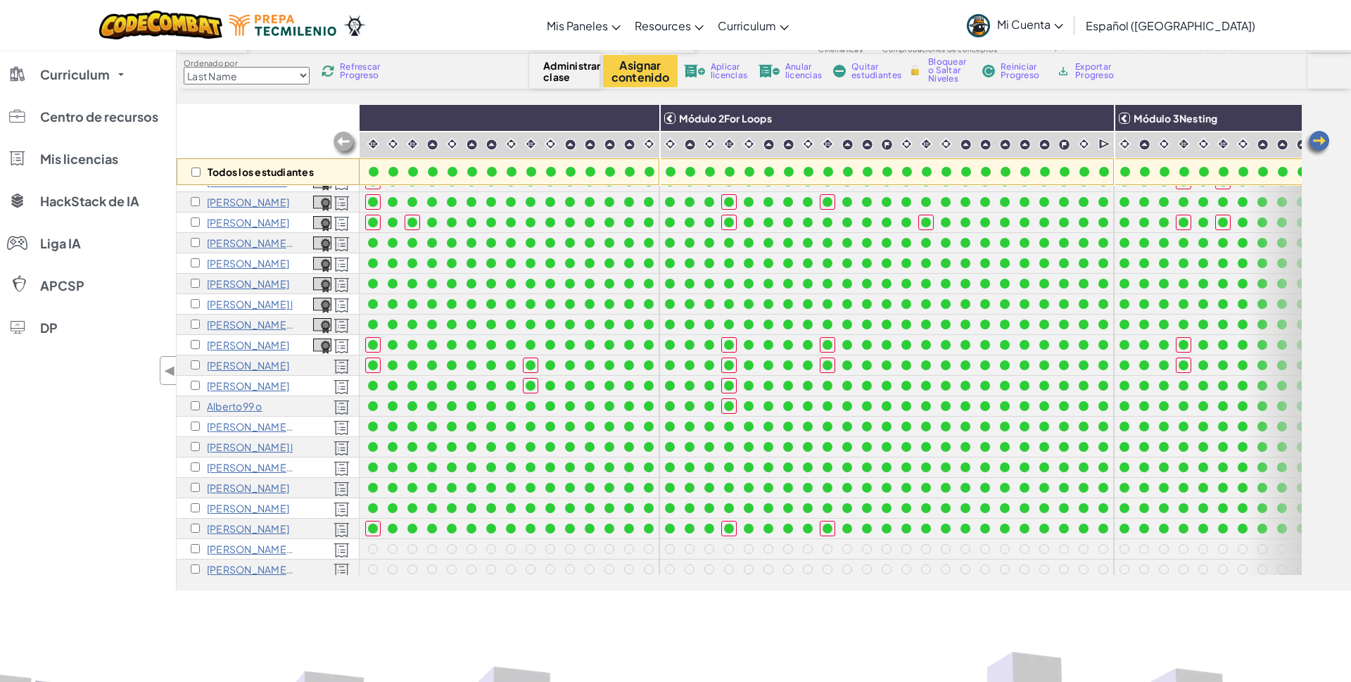
click at [1322, 139] on img at bounding box center [1317, 143] width 28 height 28
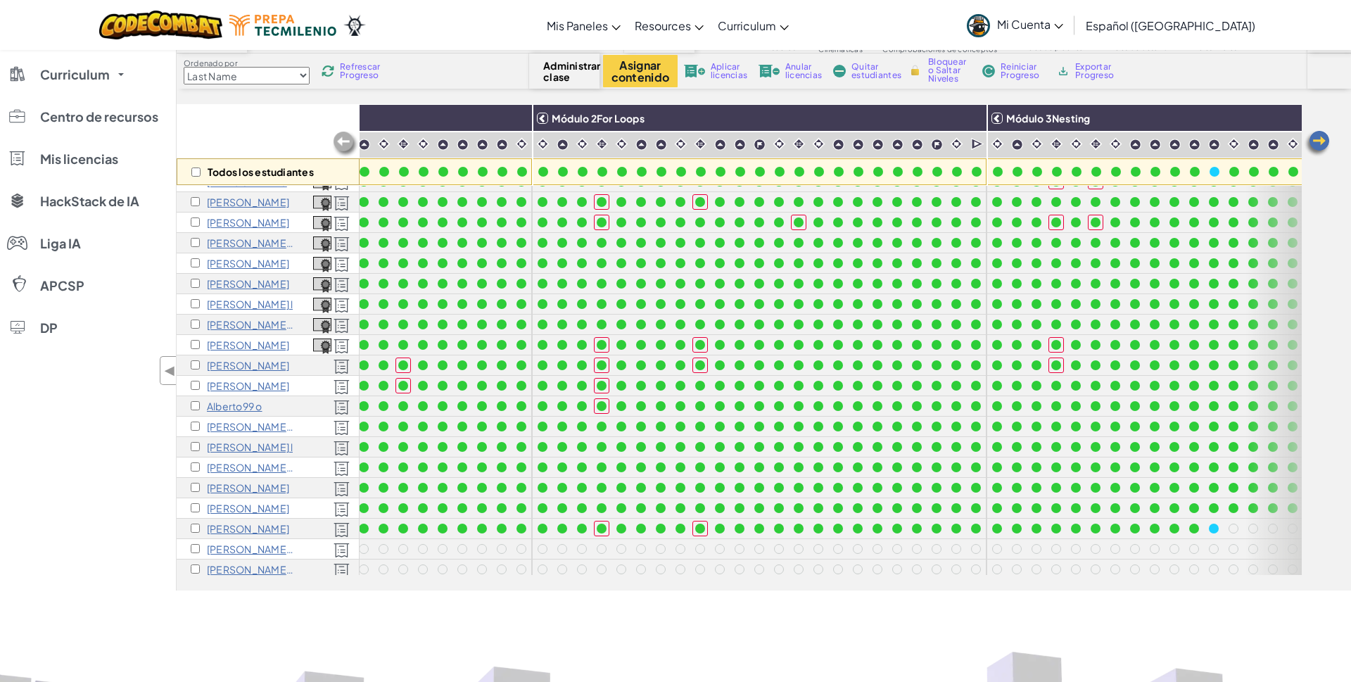
click at [1322, 139] on img at bounding box center [1317, 143] width 28 height 28
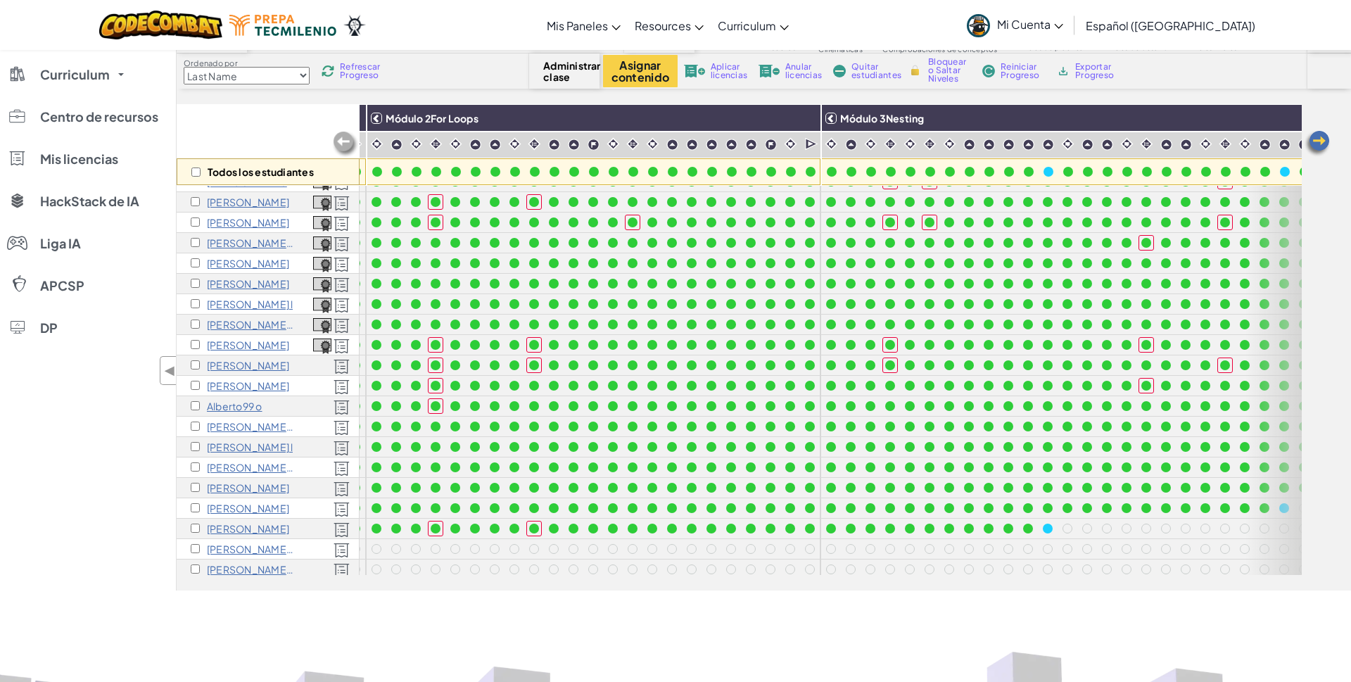
click at [1322, 139] on img at bounding box center [1317, 143] width 28 height 28
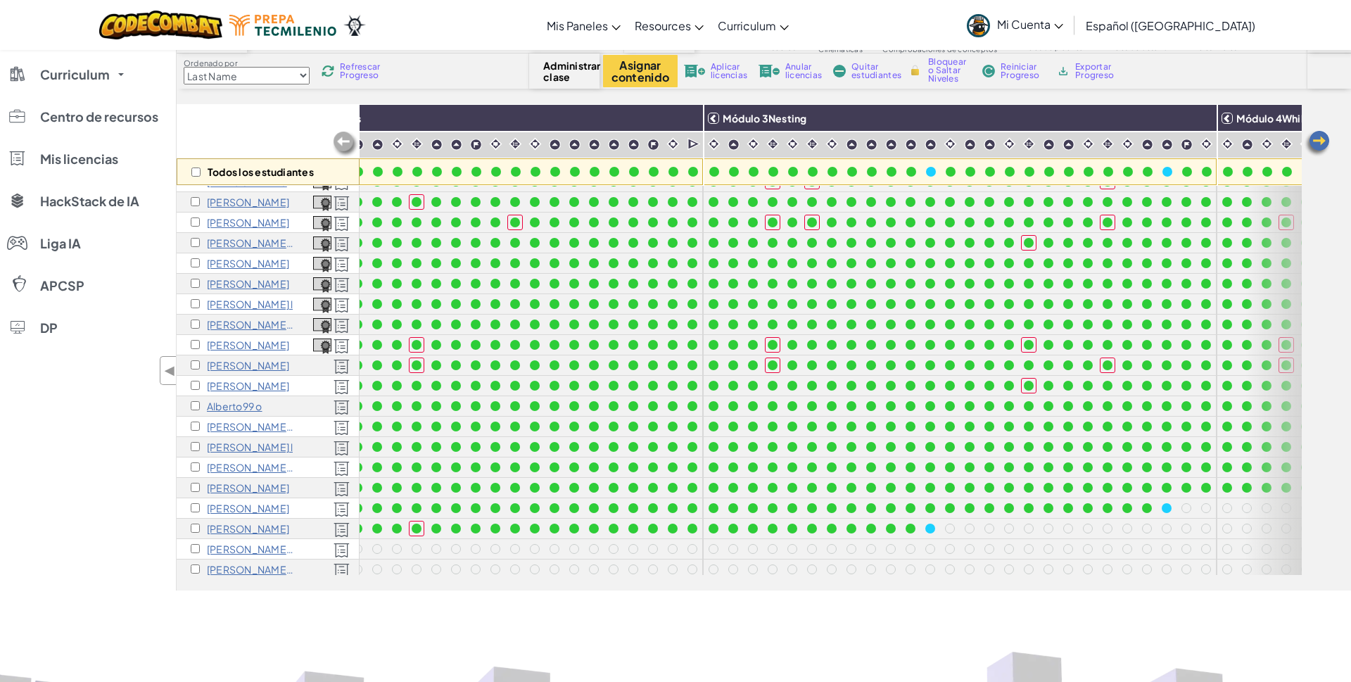
click at [1322, 139] on img at bounding box center [1317, 143] width 28 height 28
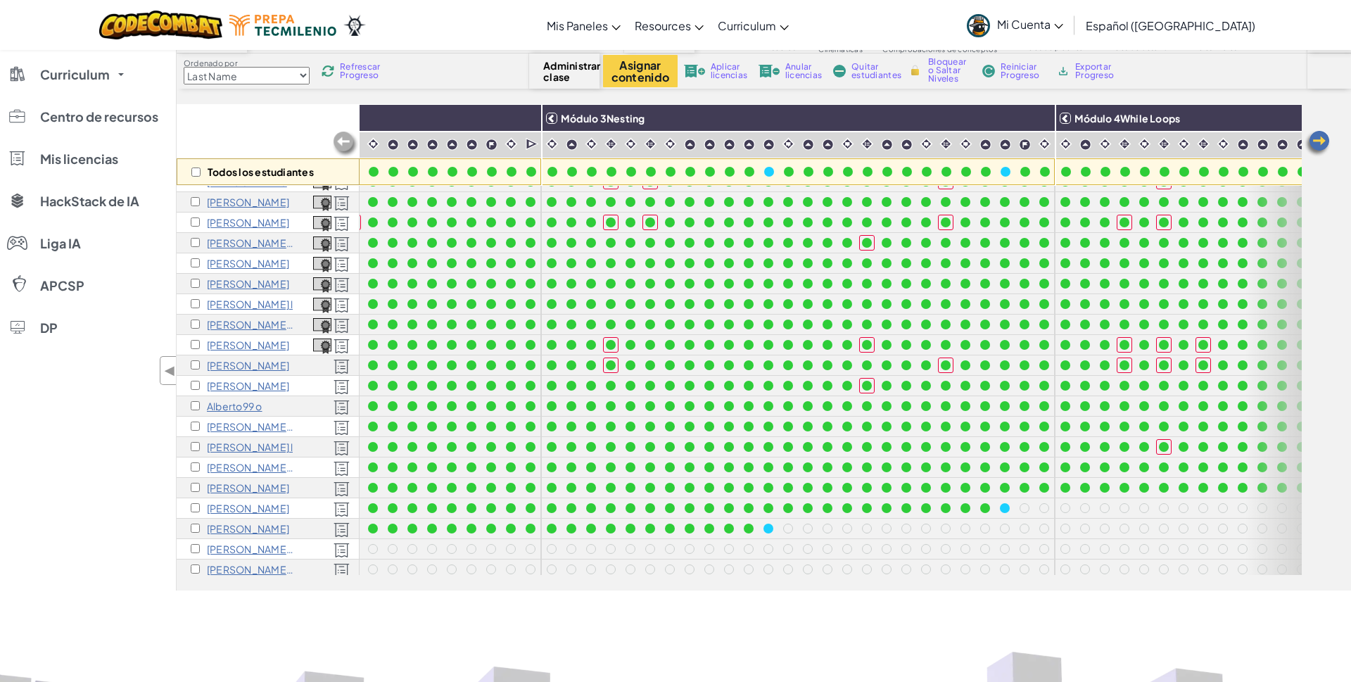
click at [1322, 139] on img at bounding box center [1317, 143] width 28 height 28
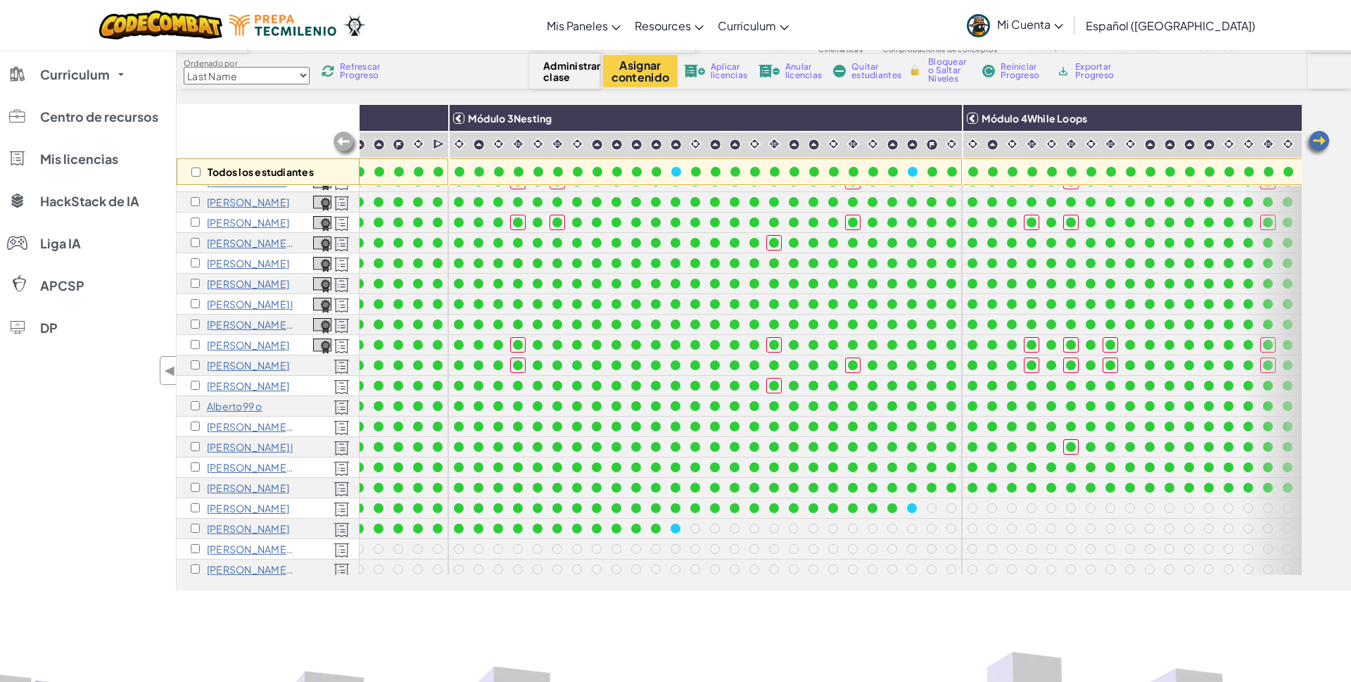
click at [1322, 139] on img at bounding box center [1317, 143] width 28 height 28
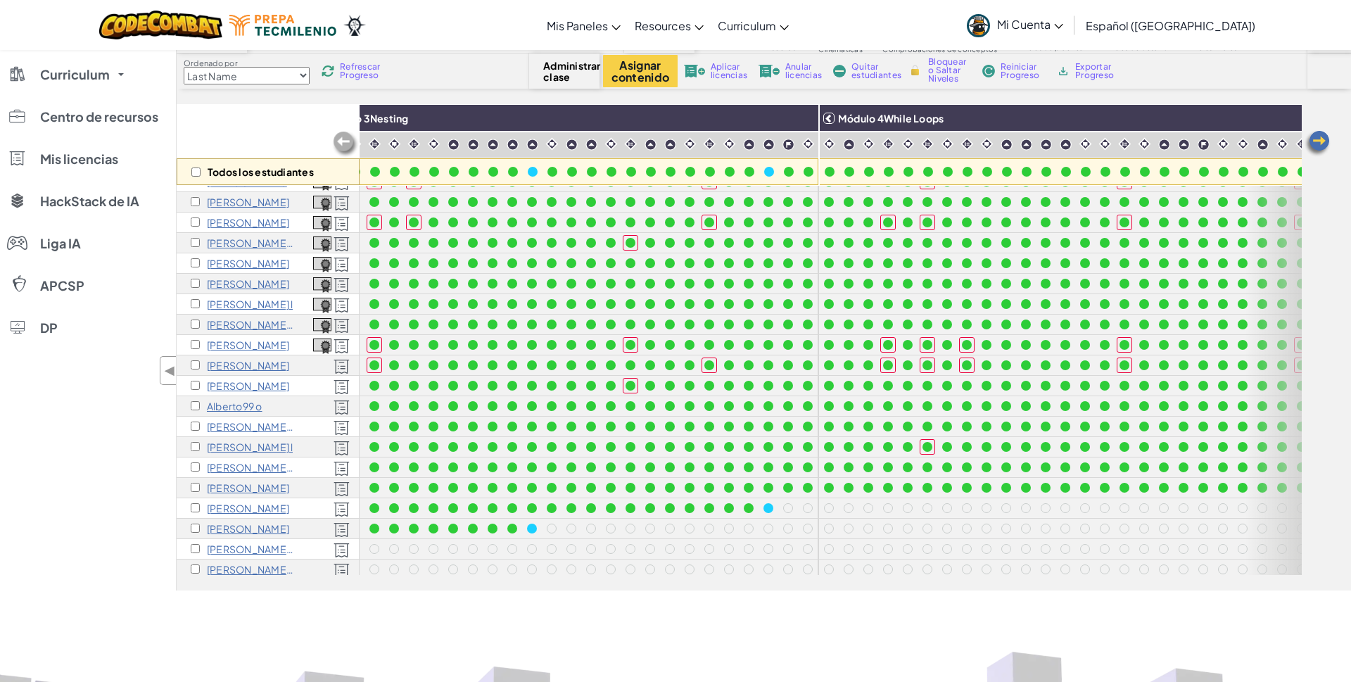
click at [1322, 139] on img at bounding box center [1317, 143] width 28 height 28
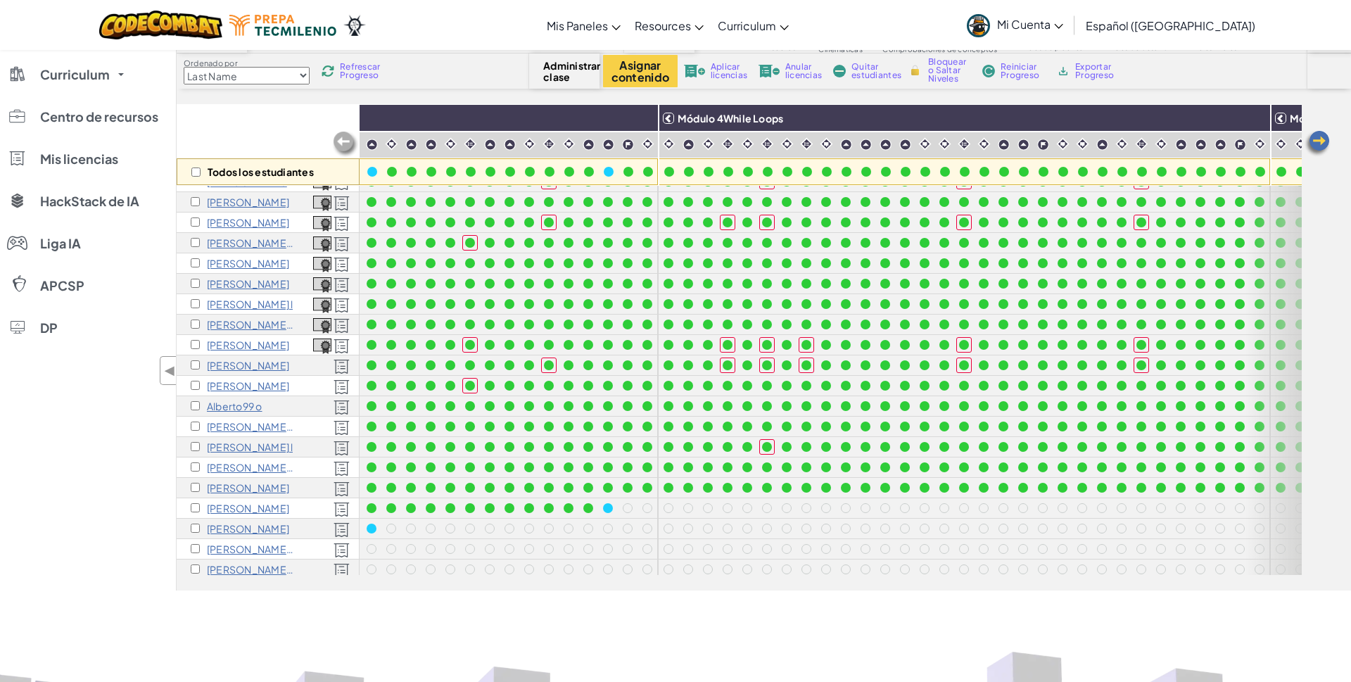
click at [1322, 139] on img at bounding box center [1317, 143] width 28 height 28
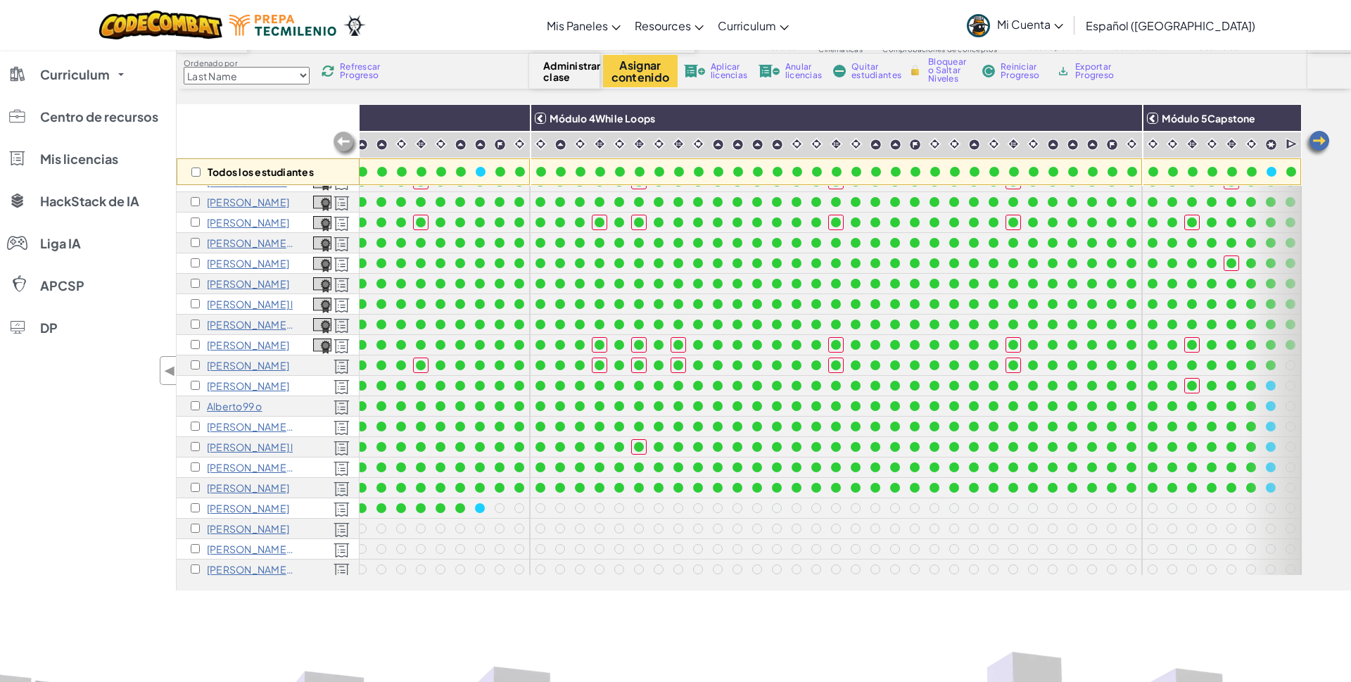
click at [1322, 139] on img at bounding box center [1317, 143] width 28 height 28
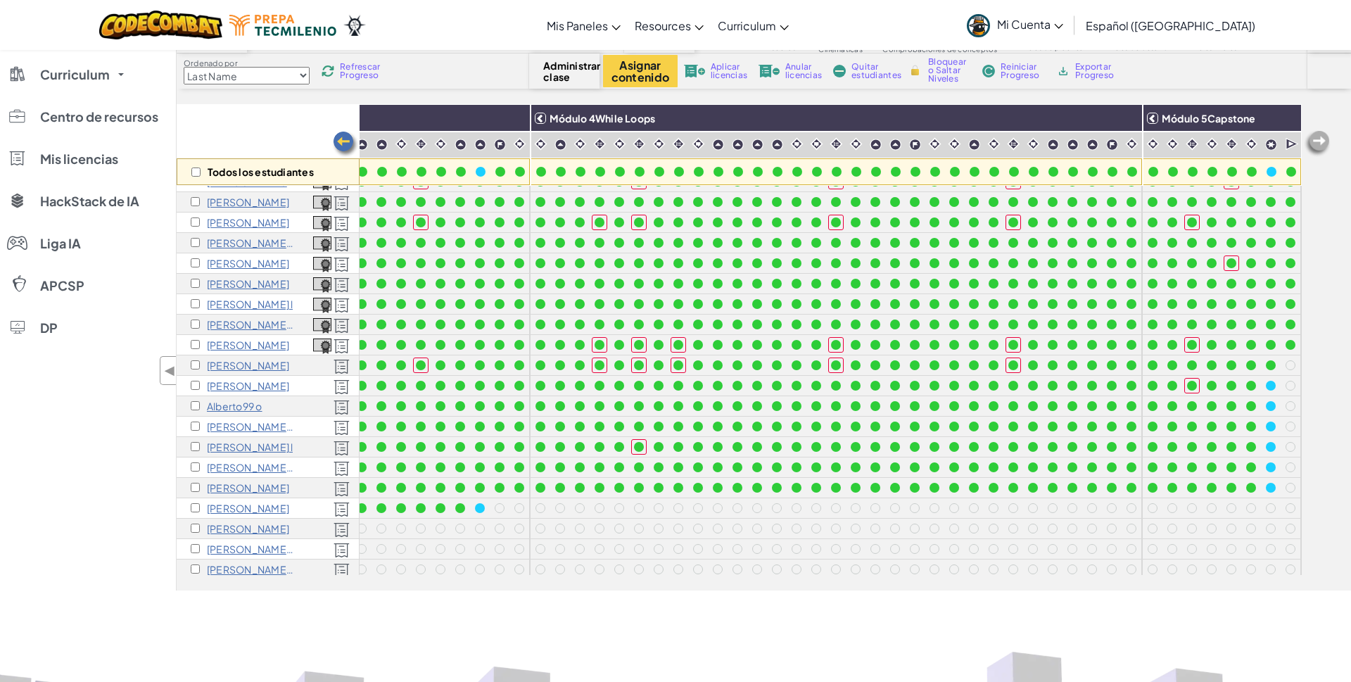
click at [1322, 139] on img at bounding box center [1317, 143] width 28 height 28
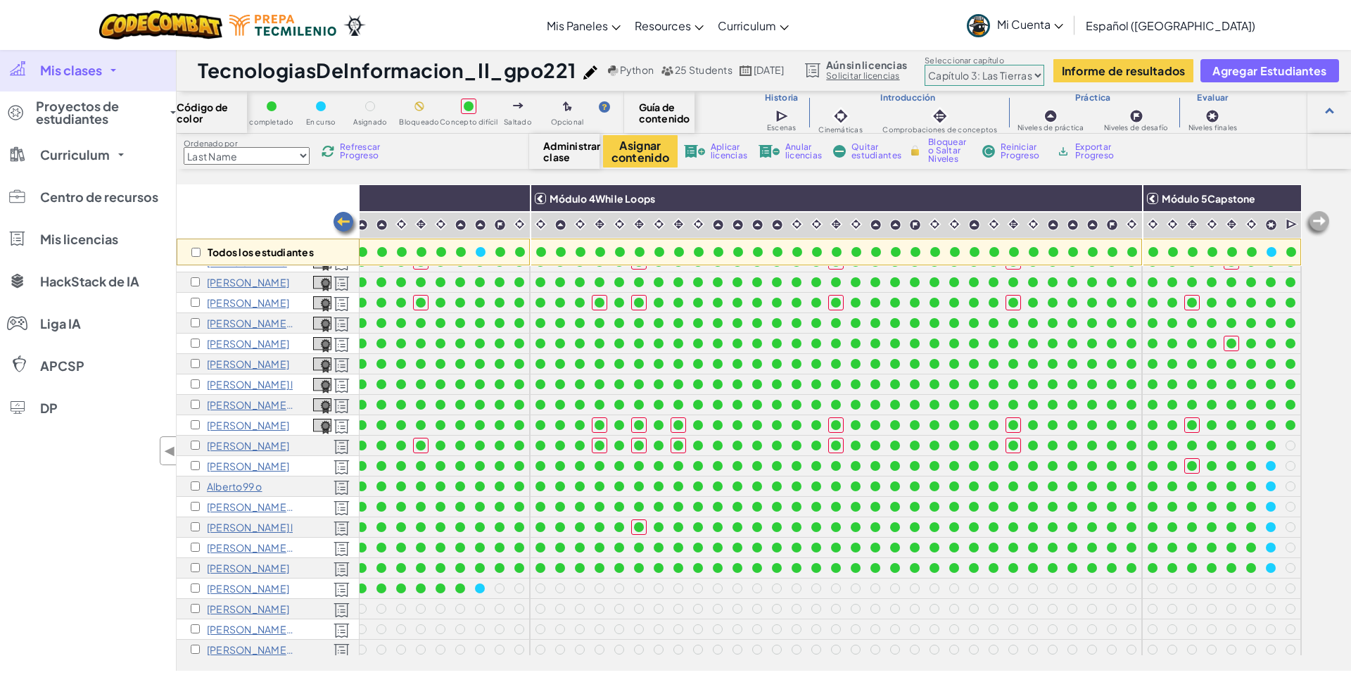
click at [924, 65] on select "Prólogo: Montaña del cielo Capítulo 2: Los Bailarines de la Luna Capítulo 3: La…" at bounding box center [984, 75] width 120 height 21
click at [1044, 70] on select "Prólogo: Montaña del cielo Capítulo 2: Los Bailarines de la Luna Capítulo 3: La…" at bounding box center [984, 75] width 120 height 21
click at [1063, 26] on icon at bounding box center [1058, 26] width 9 height 5
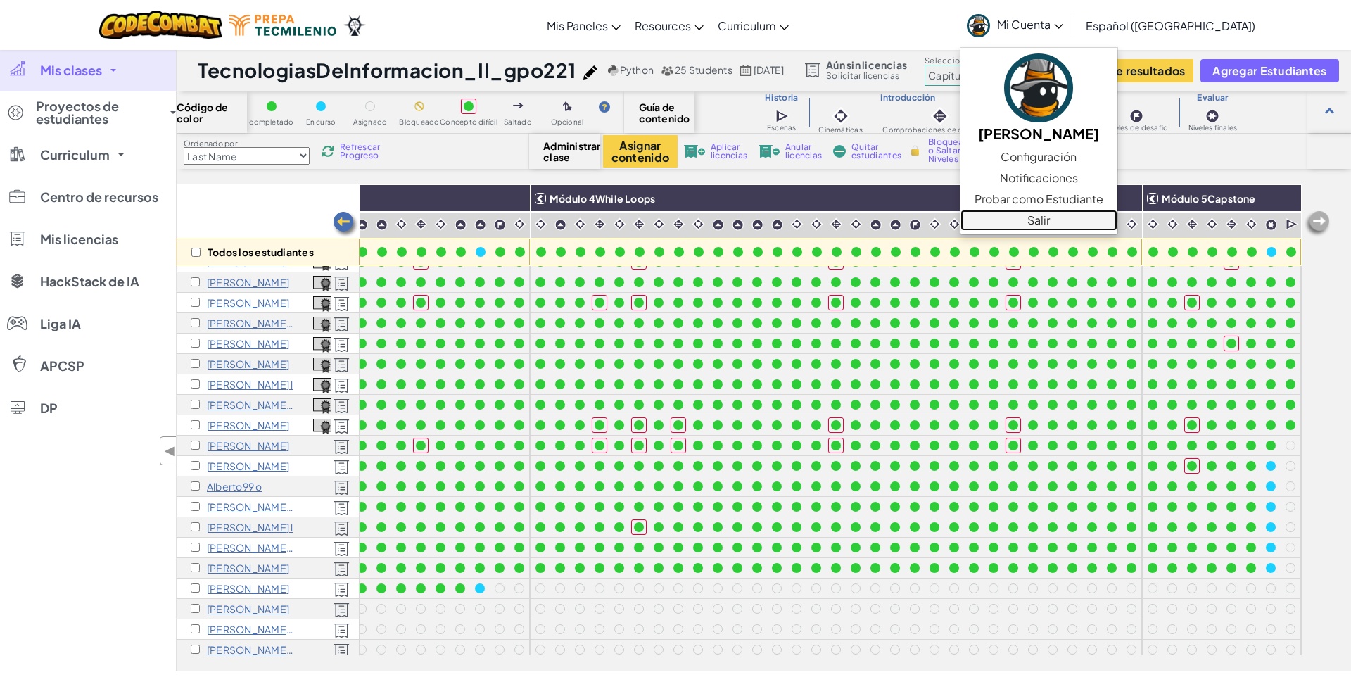
click at [1062, 223] on link "Salir" at bounding box center [1038, 220] width 157 height 21
